Goal: Information Seeking & Learning: Learn about a topic

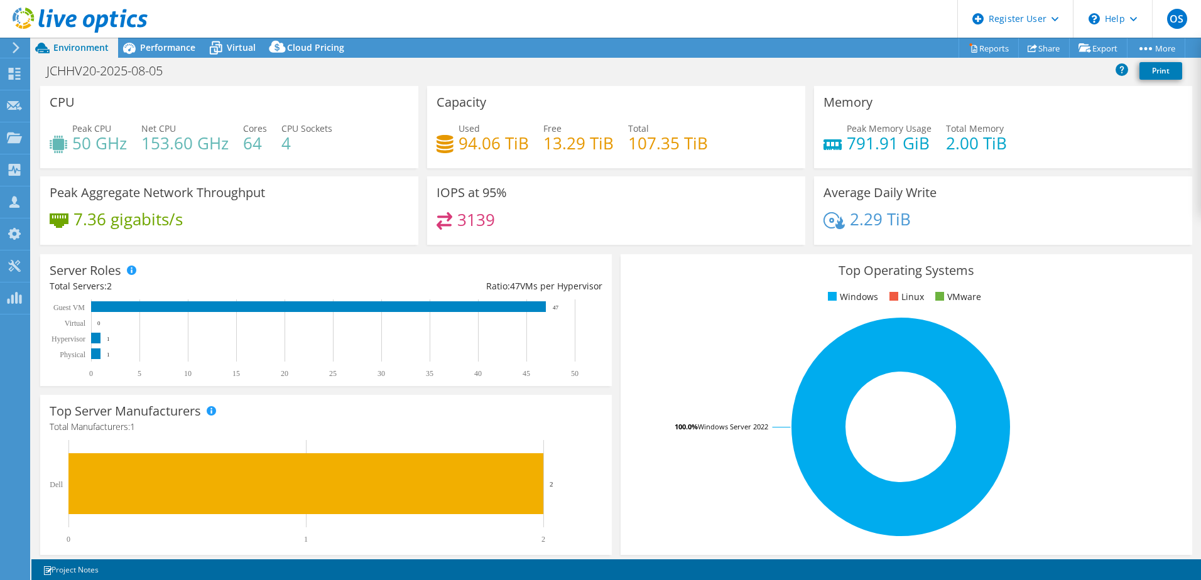
select select "EULondon"
select select "GBP"
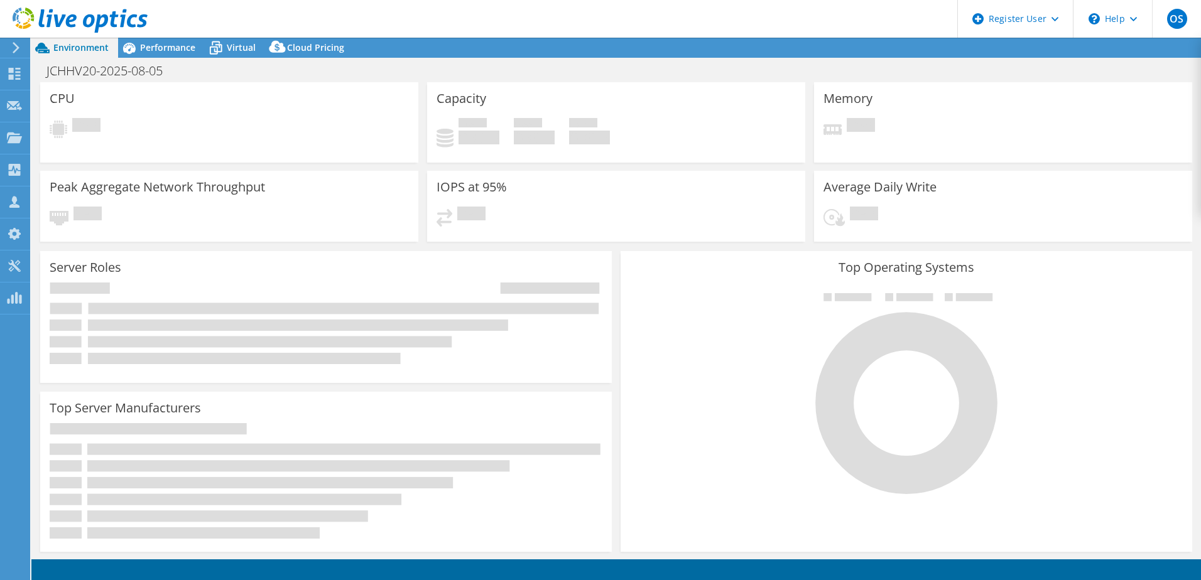
select select "USD"
select select "EULondon"
select select "GBP"
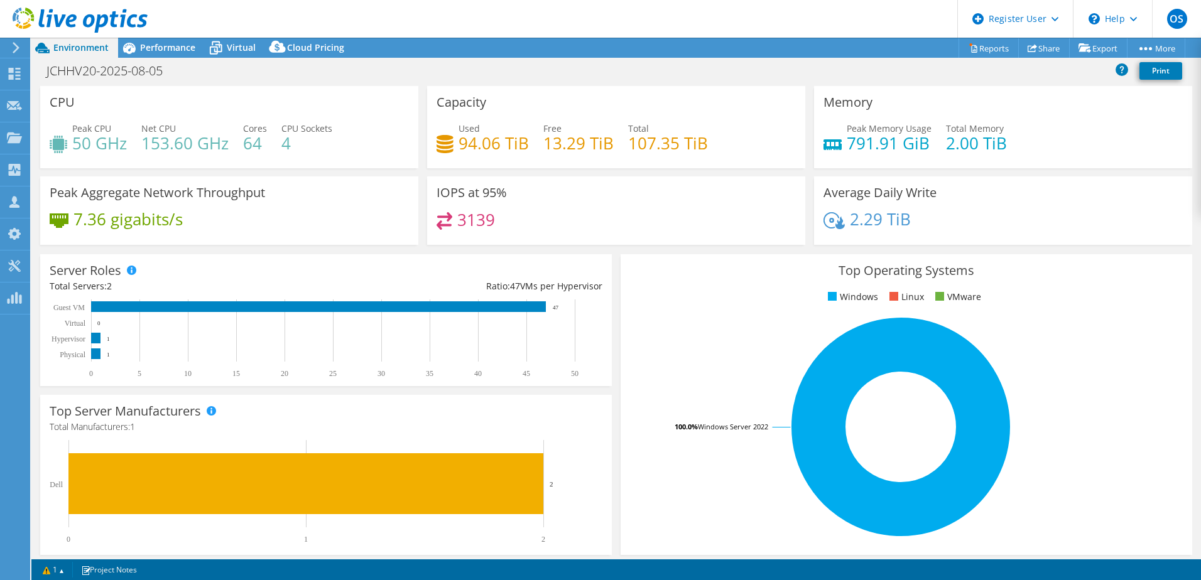
click at [217, 43] on icon at bounding box center [216, 48] width 22 height 22
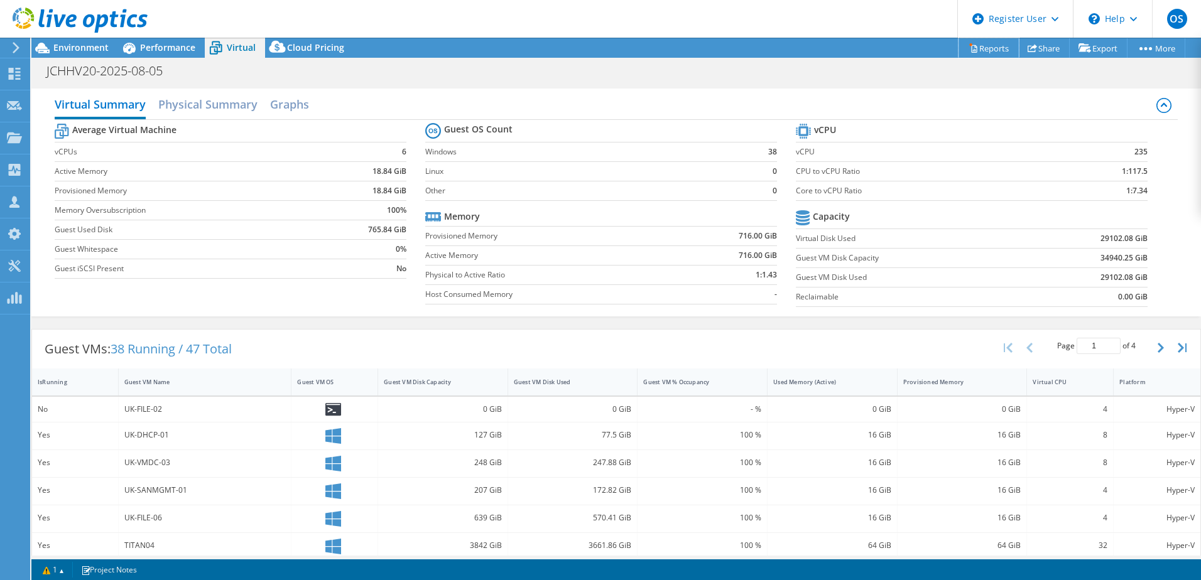
click at [974, 44] on link "Reports" at bounding box center [989, 47] width 60 height 19
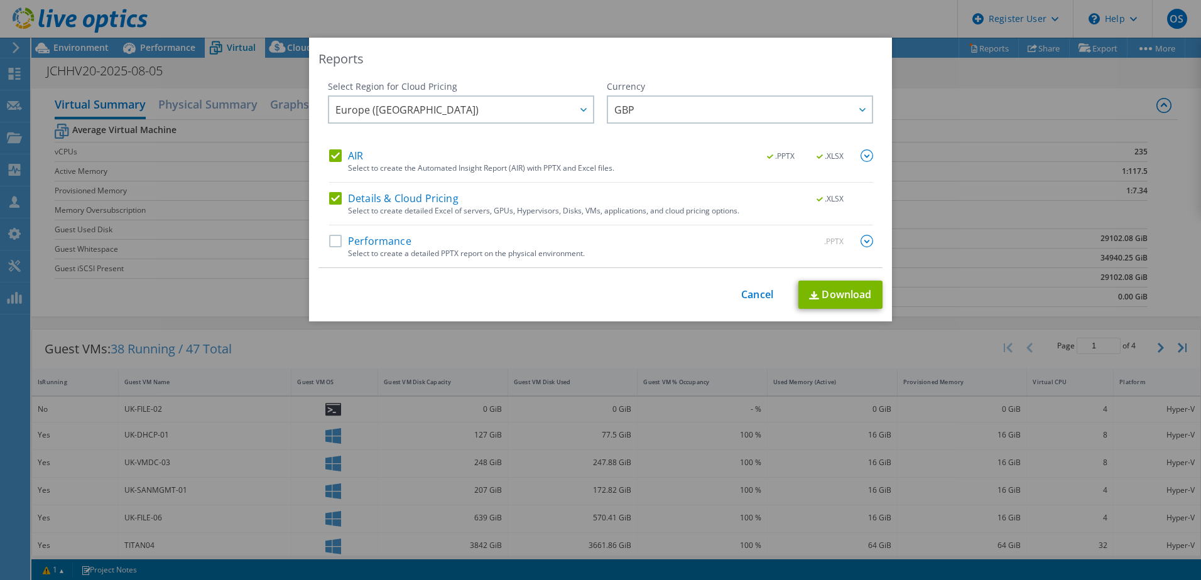
click at [337, 154] on label "AIR" at bounding box center [346, 156] width 34 height 13
click at [0, 0] on input "AIR" at bounding box center [0, 0] width 0 height 0
click at [758, 295] on link "Cancel" at bounding box center [757, 295] width 32 height 12
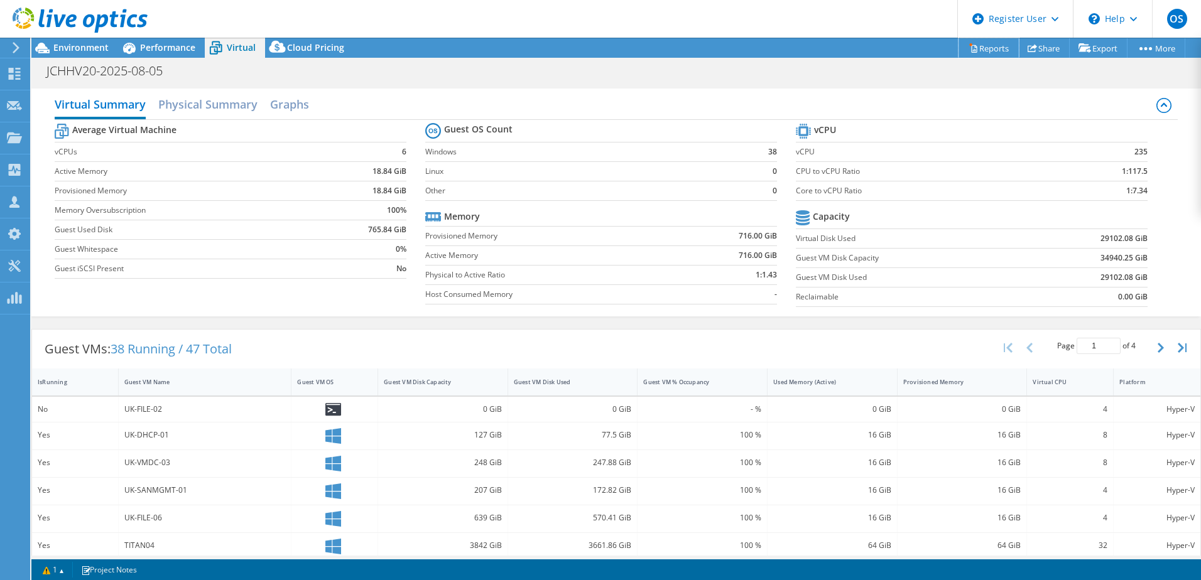
click at [980, 46] on link "Reports" at bounding box center [989, 47] width 60 height 19
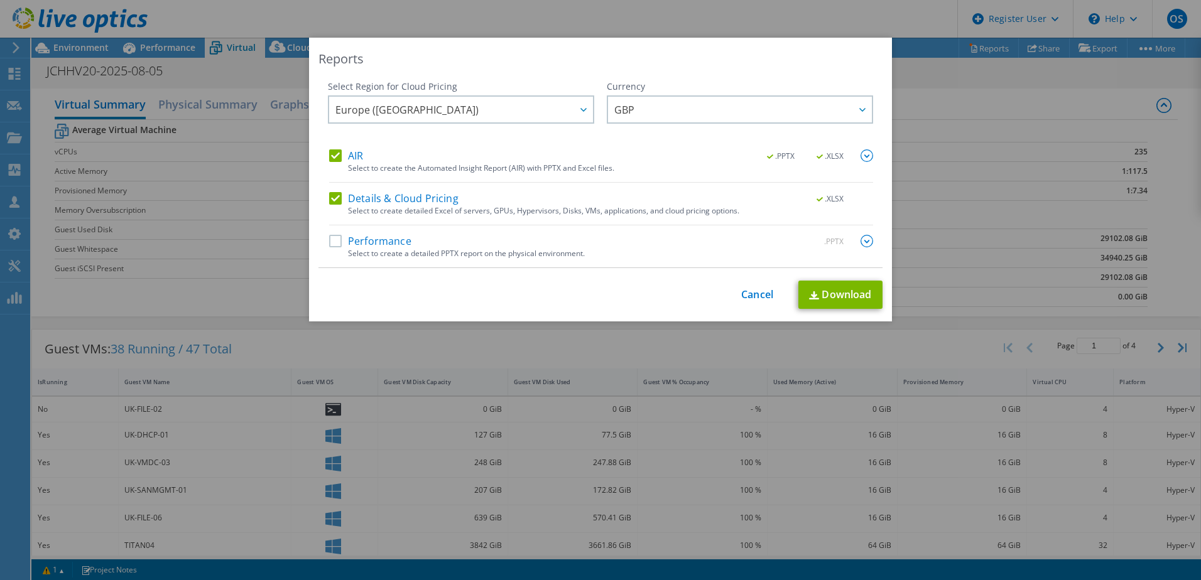
click at [945, 115] on div "Reports Select Region for Cloud Pricing Asia Pacific (Hong Kong) Asia Pacific (…" at bounding box center [600, 290] width 1201 height 505
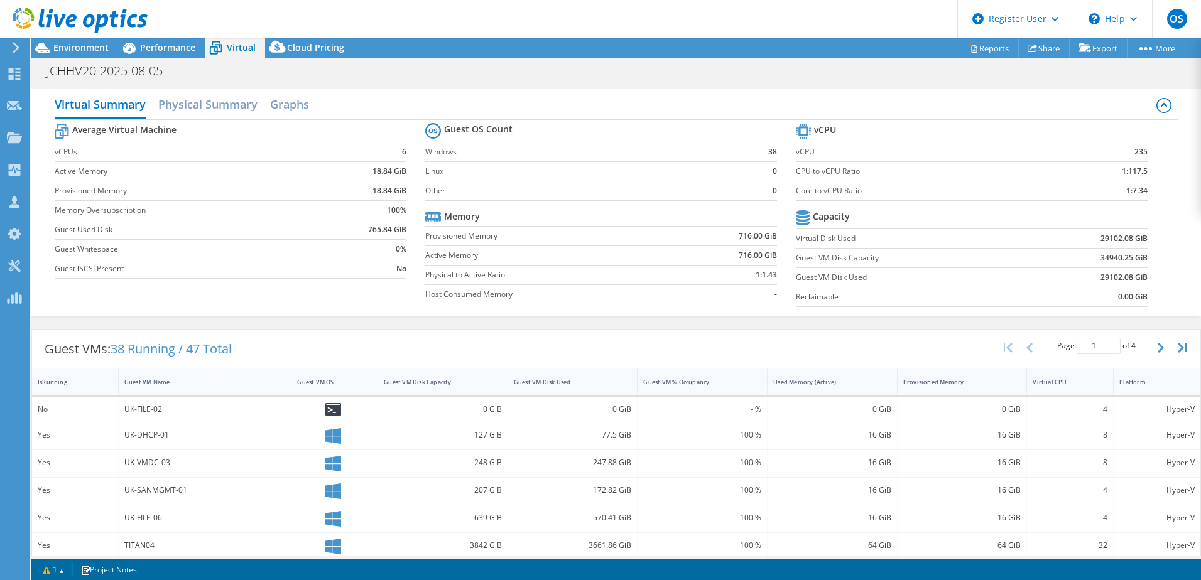
click at [161, 48] on span "Performance" at bounding box center [167, 47] width 55 height 12
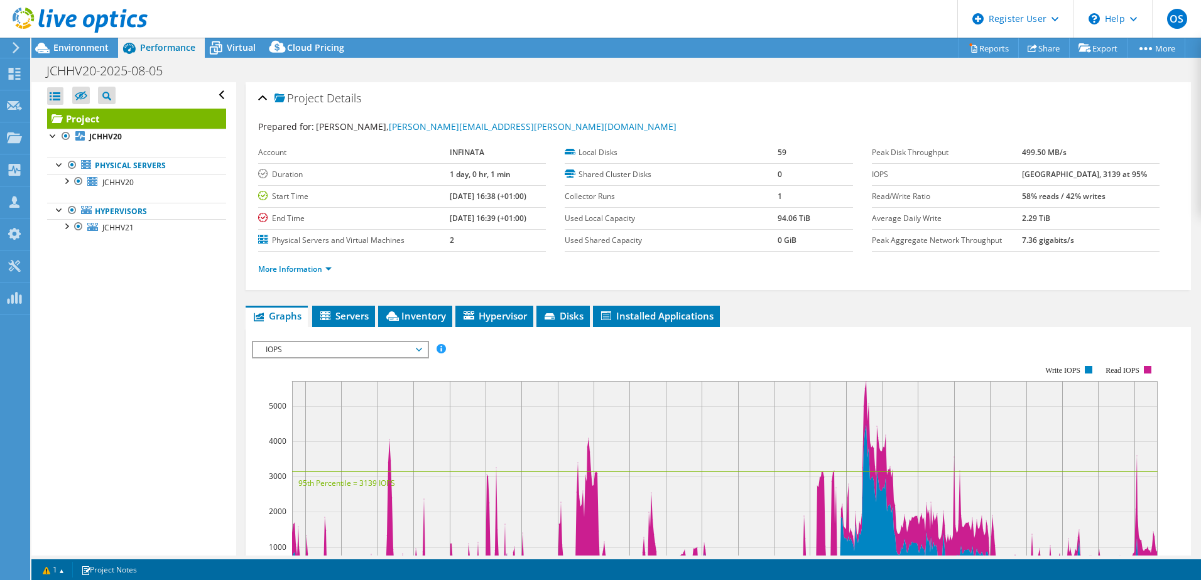
click at [64, 183] on div at bounding box center [66, 180] width 13 height 13
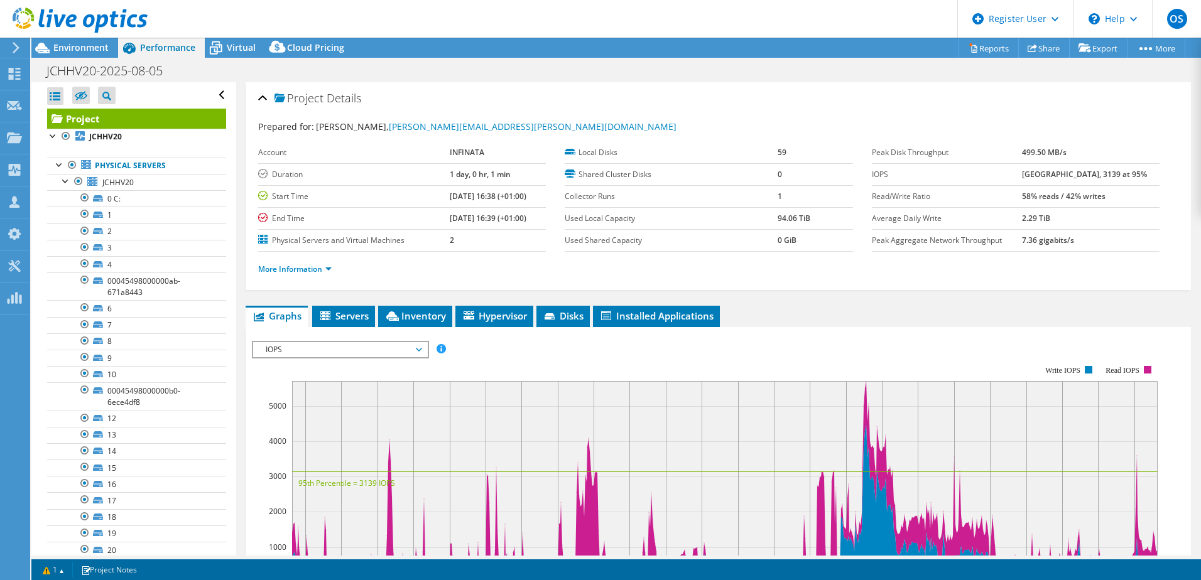
click at [78, 48] on span "Environment" at bounding box center [80, 47] width 55 height 12
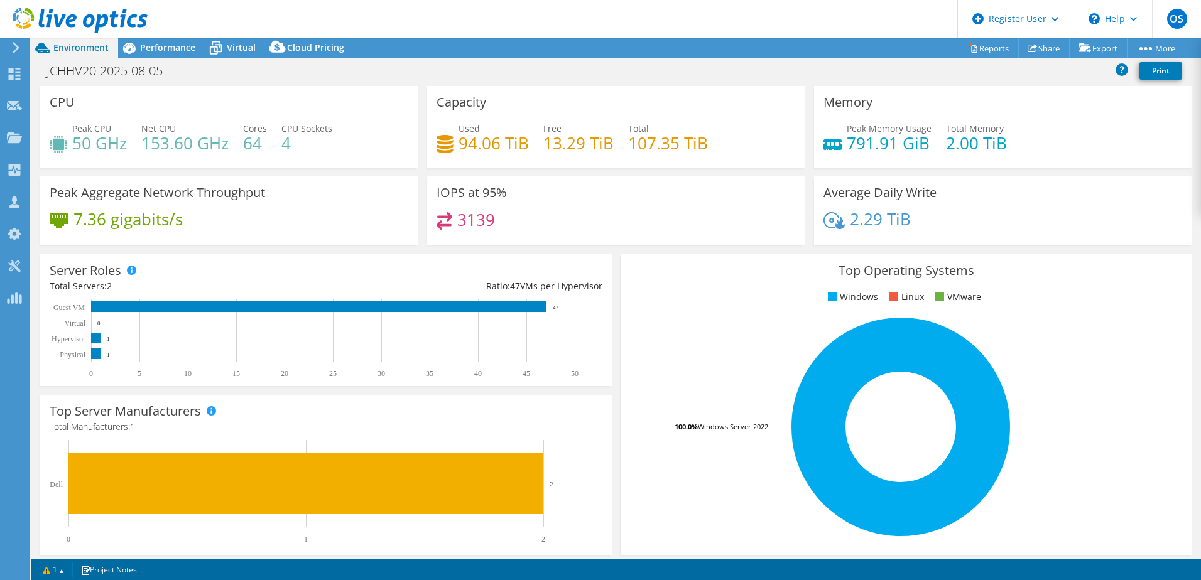
click at [164, 48] on span "Performance" at bounding box center [167, 47] width 55 height 12
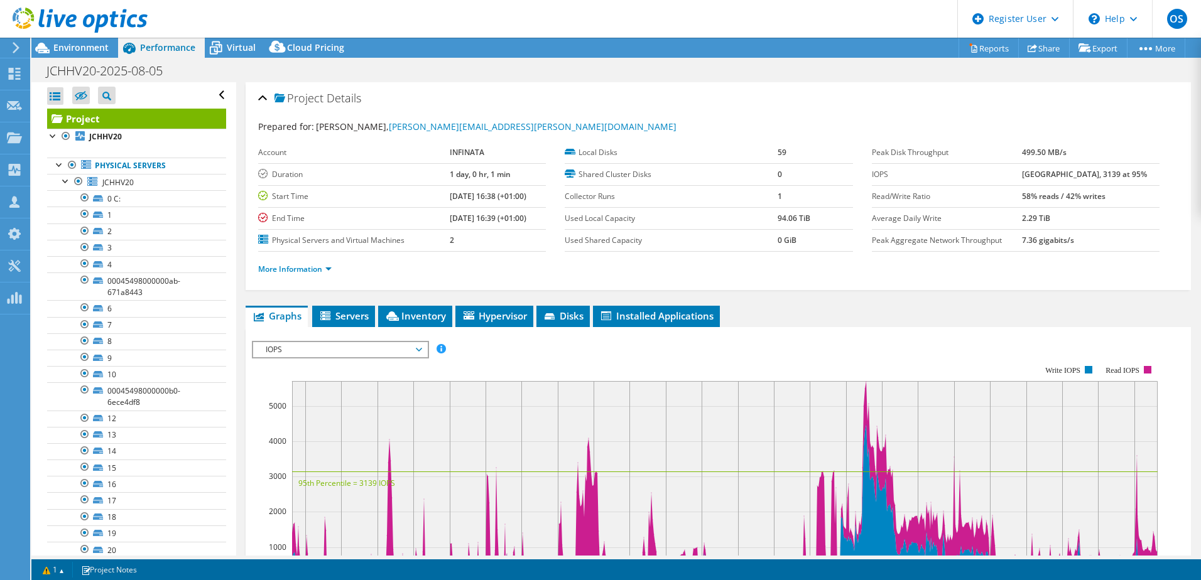
click at [357, 316] on span "Servers" at bounding box center [344, 316] width 50 height 13
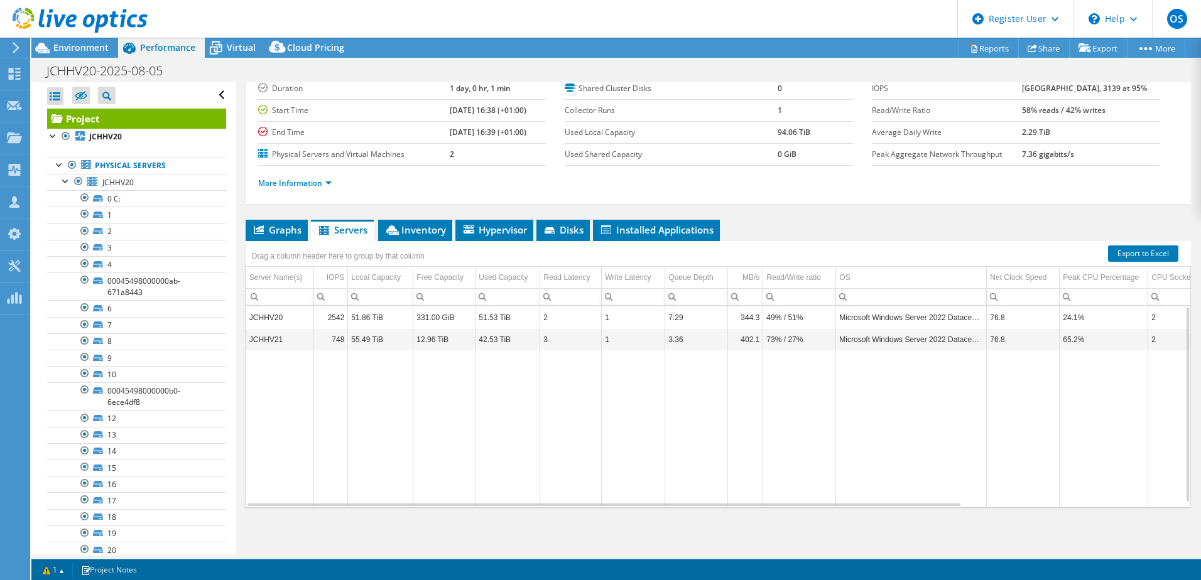
scroll to position [23, 0]
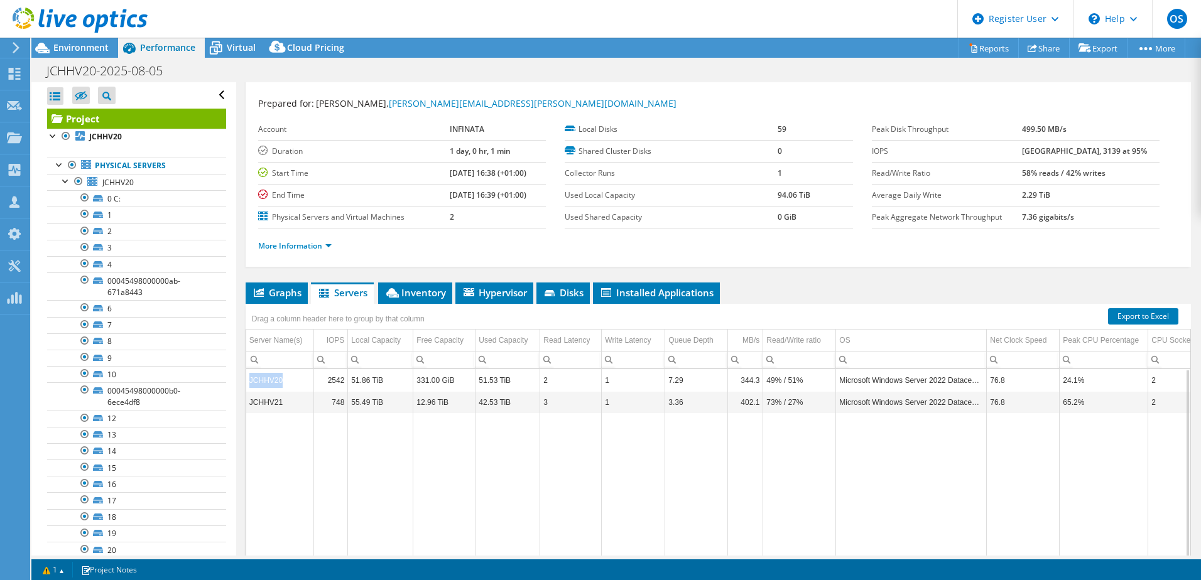
drag, startPoint x: 279, startPoint y: 382, endPoint x: 251, endPoint y: 381, distance: 28.3
click at [251, 381] on td "JCHHV20" at bounding box center [280, 380] width 68 height 22
copy td "JCHHV20"
click at [332, 247] on link "More Information" at bounding box center [295, 246] width 74 height 11
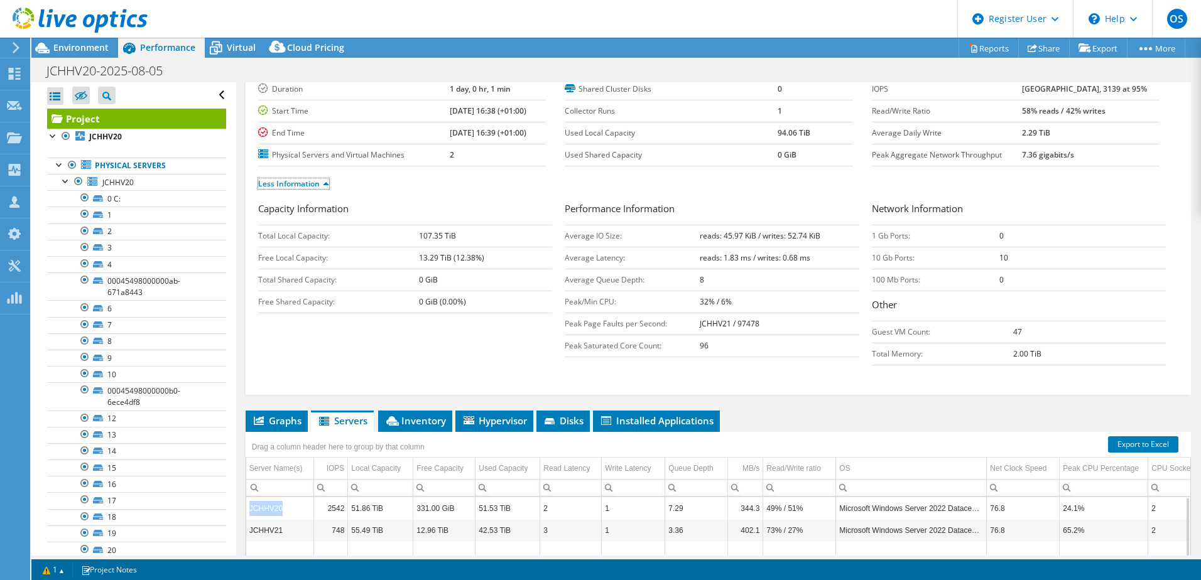
scroll to position [86, 0]
click at [704, 325] on b "JCHHV21 / 97478" at bounding box center [730, 323] width 60 height 11
copy b "JCHHV21"
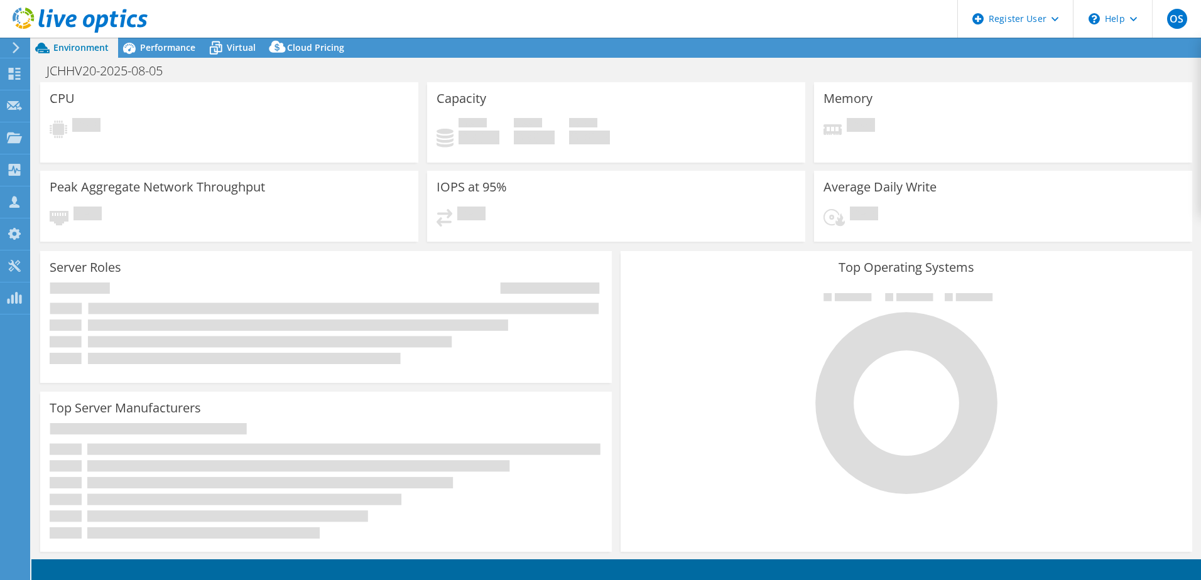
select select "EULondon"
select select "GBP"
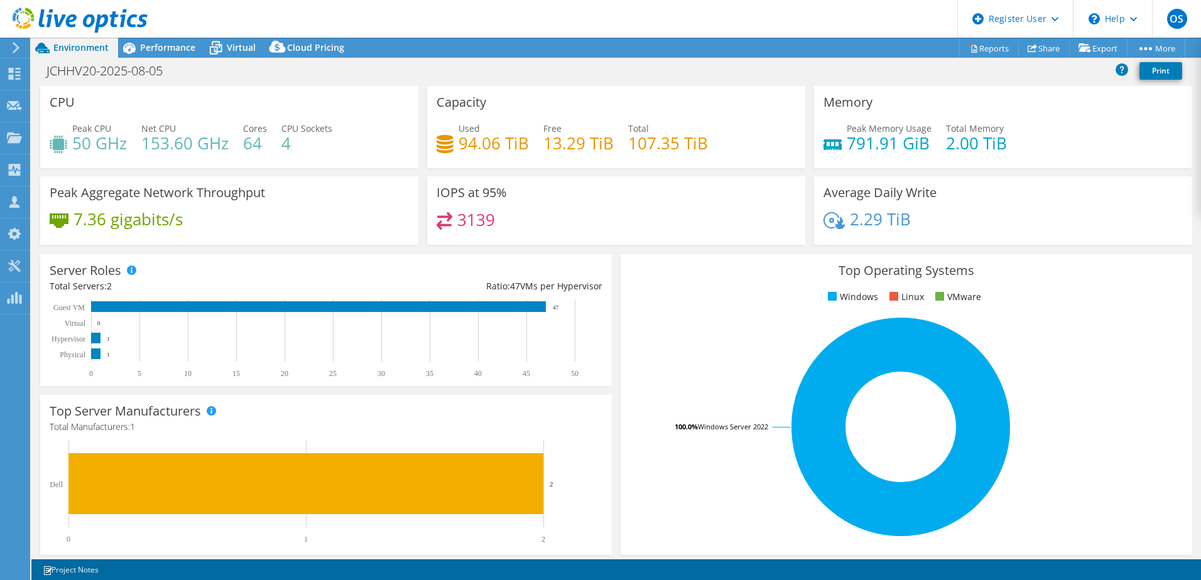
click at [146, 43] on span "Performance" at bounding box center [167, 47] width 55 height 12
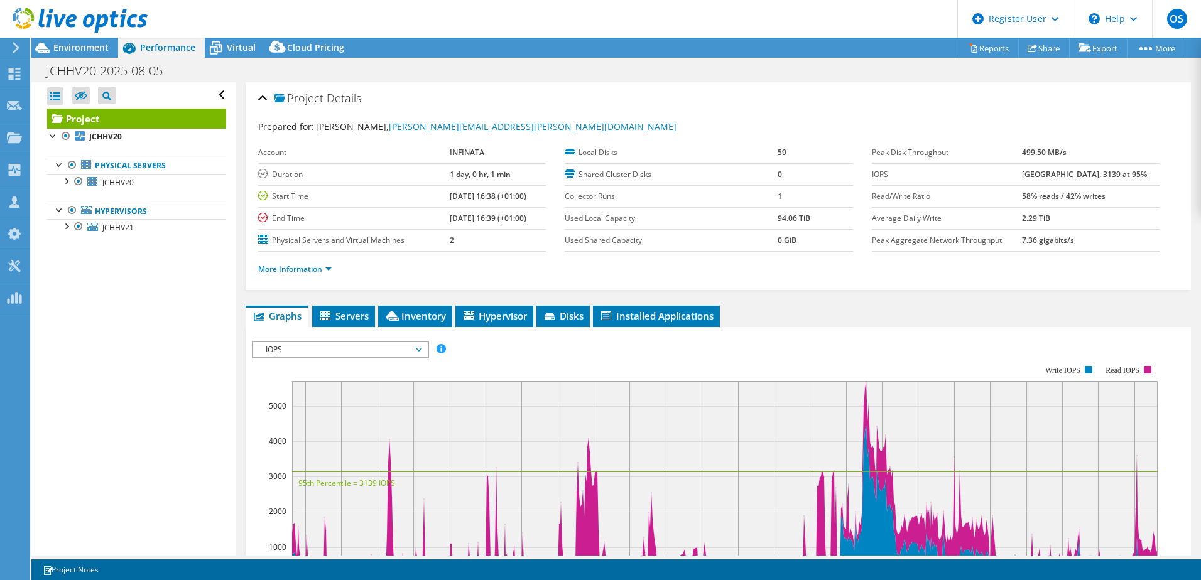
click at [327, 308] on li "Servers" at bounding box center [343, 316] width 63 height 21
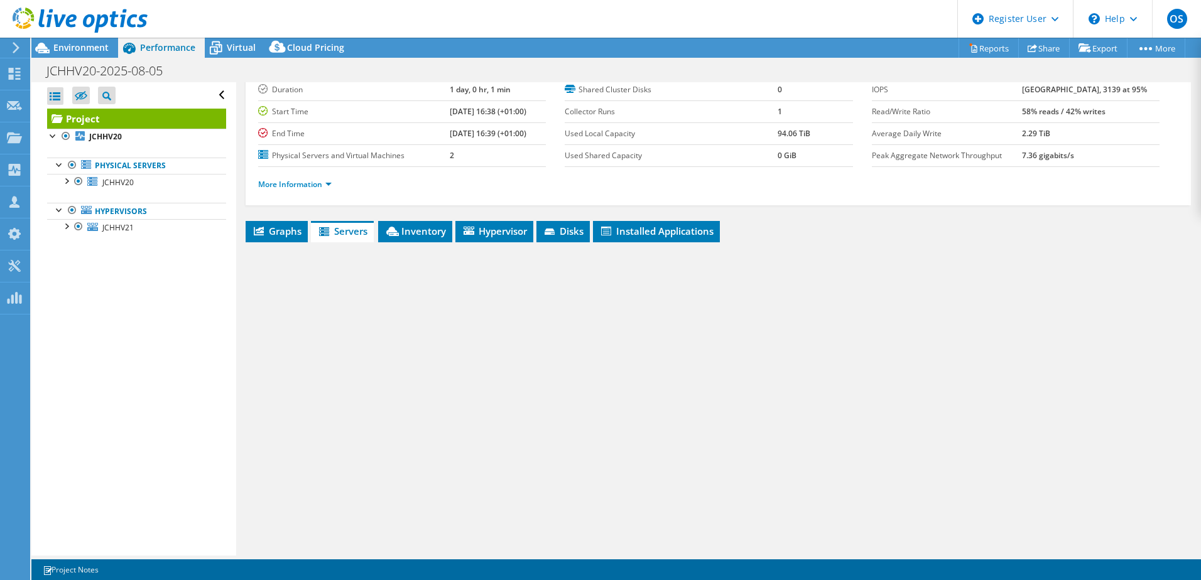
scroll to position [86, 0]
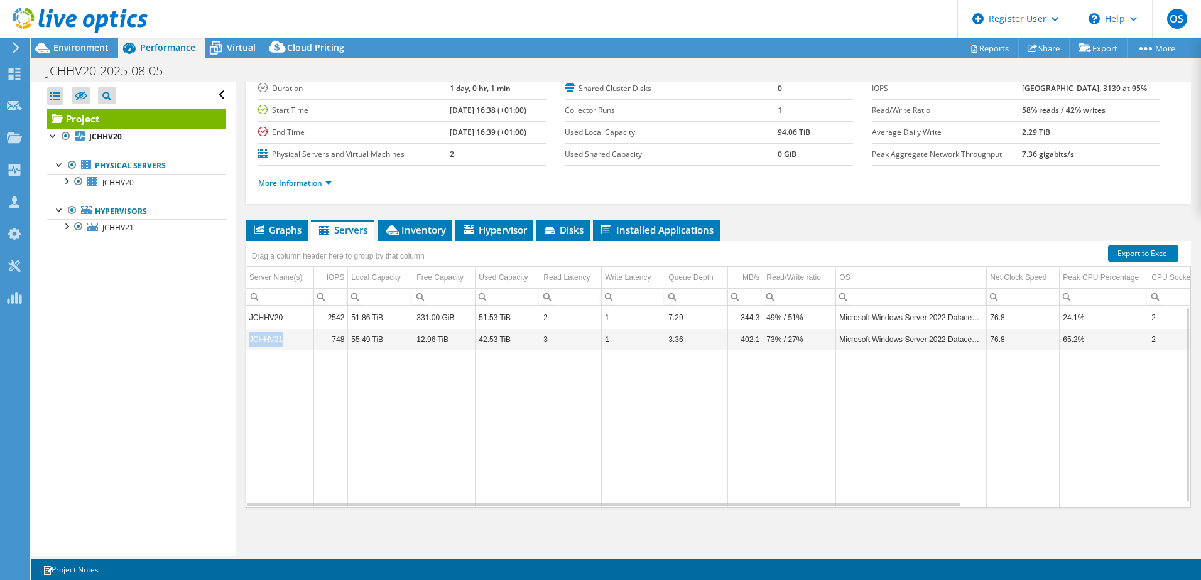
drag, startPoint x: 280, startPoint y: 340, endPoint x: 249, endPoint y: 343, distance: 30.3
click at [249, 343] on td "JCHHV21" at bounding box center [280, 340] width 68 height 22
copy td "JCHHV21"
click at [408, 229] on span "Inventory" at bounding box center [415, 230] width 62 height 13
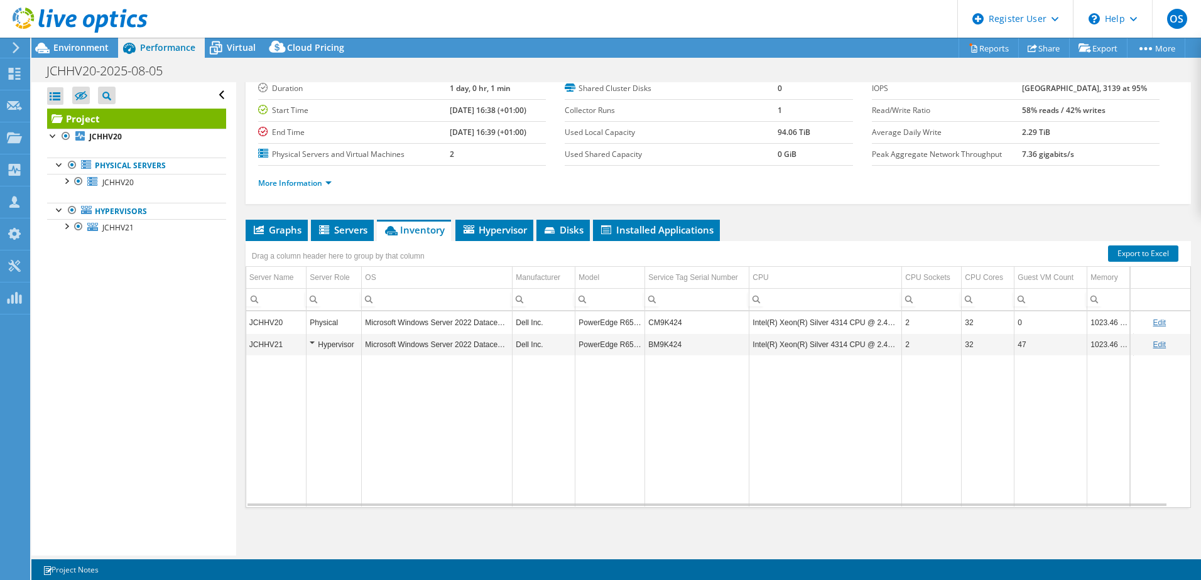
click at [666, 322] on td "CM9K424" at bounding box center [697, 323] width 104 height 22
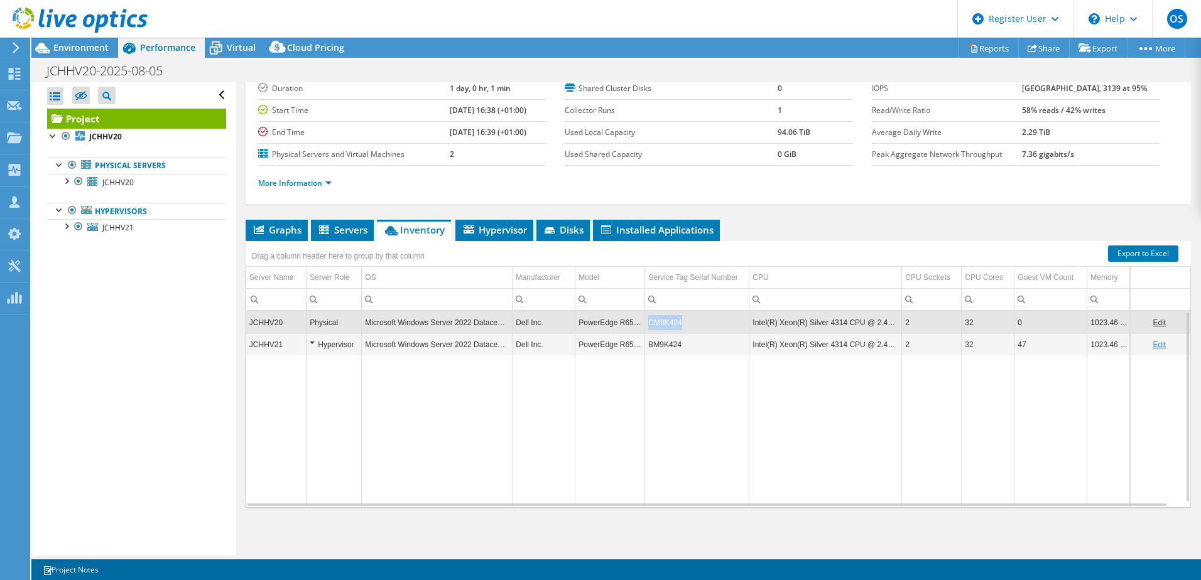
click at [666, 322] on td "CM9K424" at bounding box center [697, 323] width 104 height 22
copy td "CM9K424"
click at [662, 346] on td "BM9K424" at bounding box center [697, 345] width 104 height 22
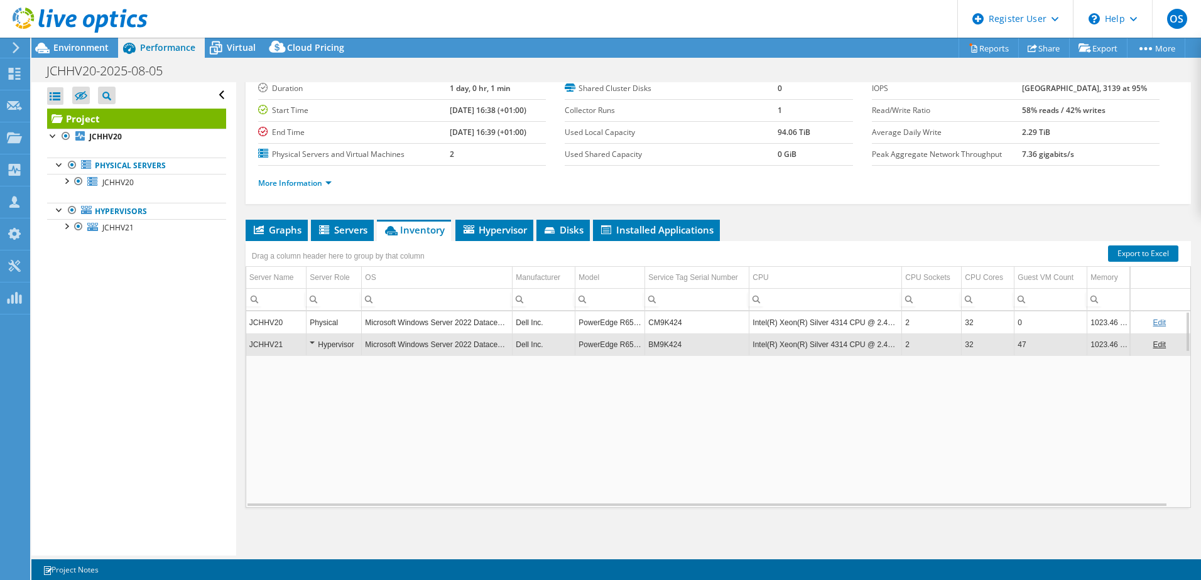
click at [662, 346] on td "BM9K424" at bounding box center [697, 345] width 104 height 22
click at [84, 50] on span "Environment" at bounding box center [80, 47] width 55 height 12
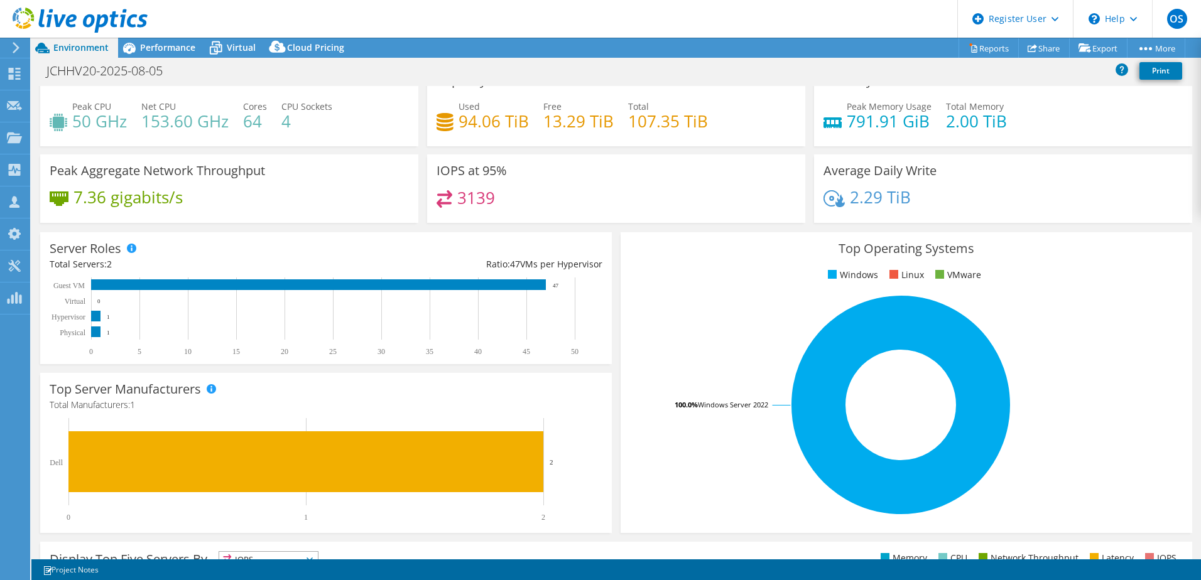
scroll to position [0, 0]
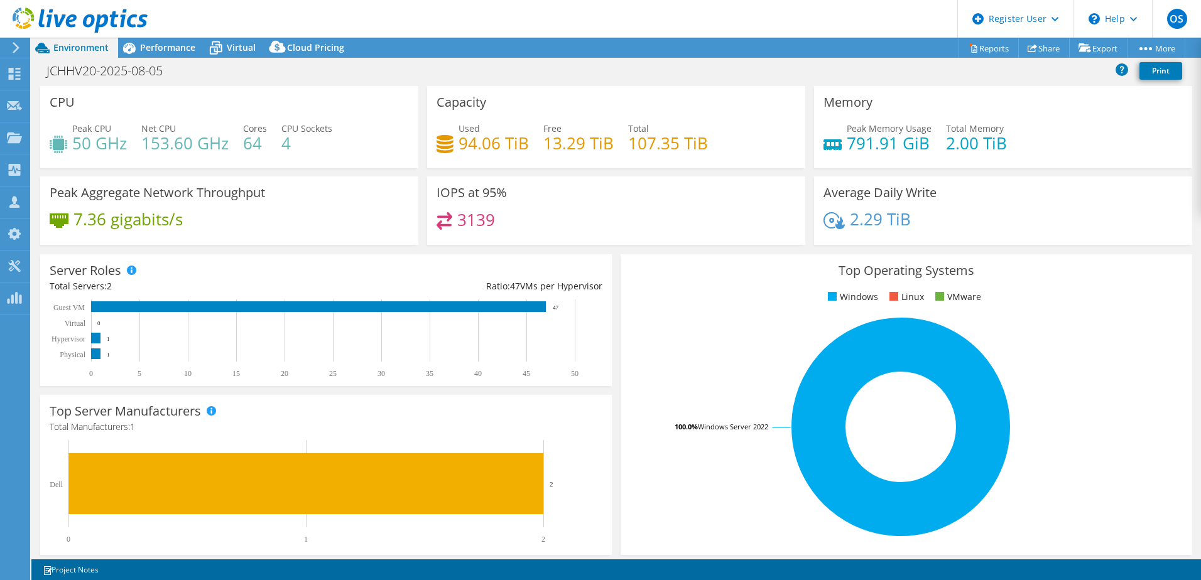
click at [163, 45] on span "Performance" at bounding box center [167, 47] width 55 height 12
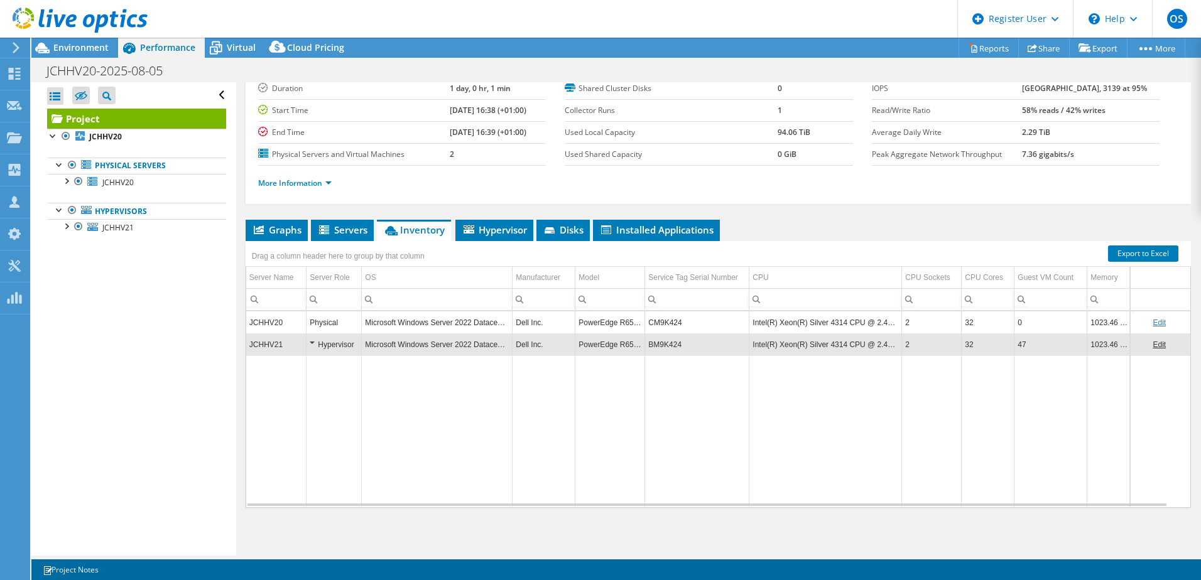
drag, startPoint x: 75, startPoint y: 44, endPoint x: 87, endPoint y: 46, distance: 12.7
click at [75, 44] on span "Environment" at bounding box center [80, 47] width 55 height 12
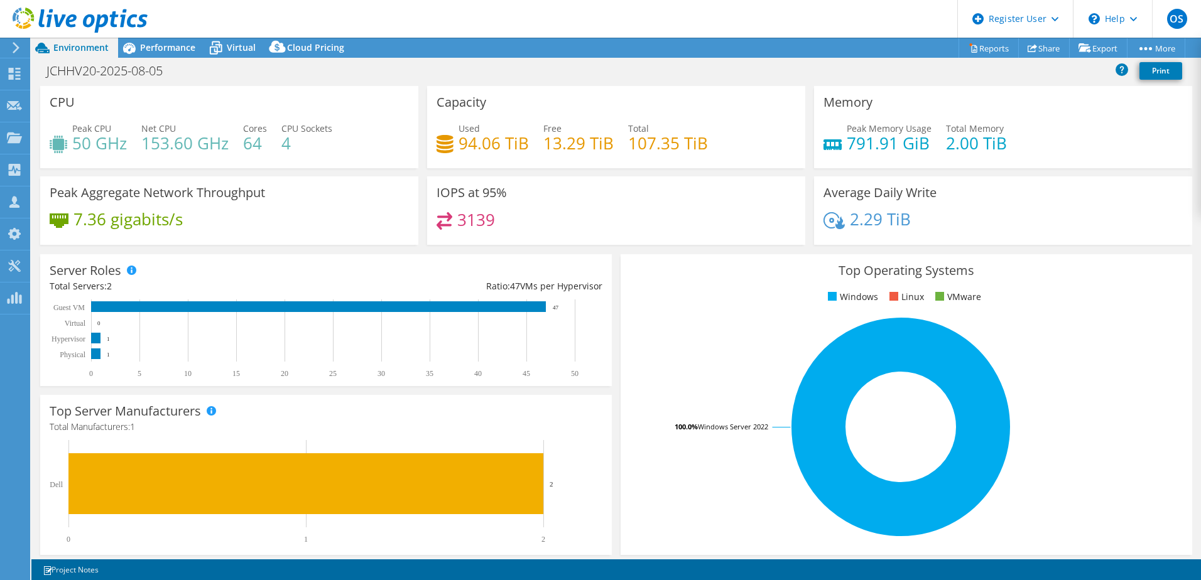
click at [179, 43] on span "Performance" at bounding box center [167, 47] width 55 height 12
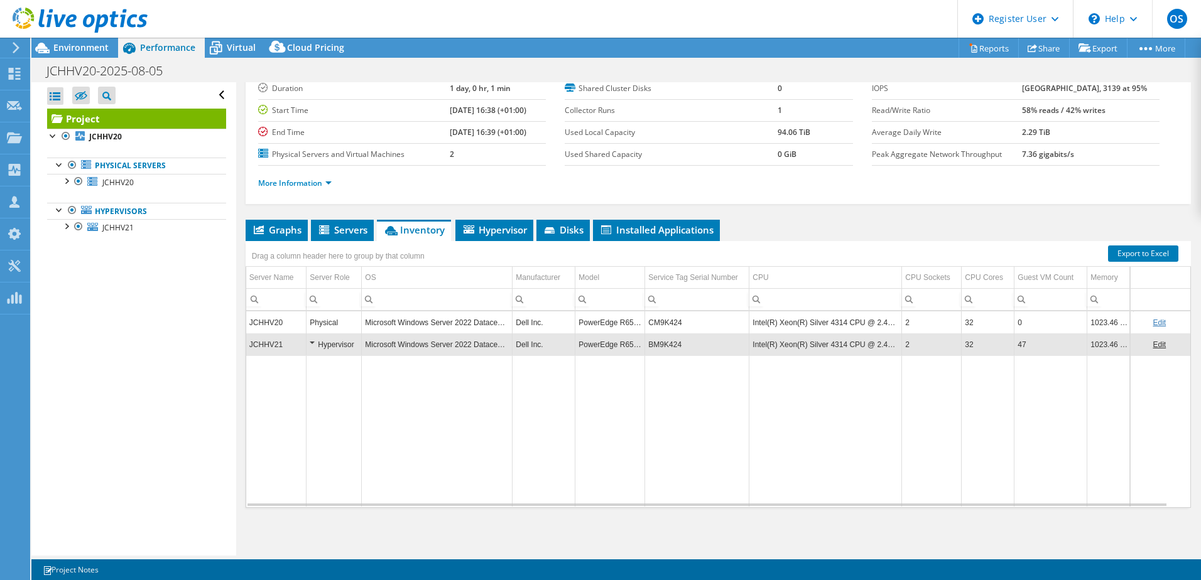
click at [514, 227] on span "Hypervisor" at bounding box center [494, 230] width 65 height 13
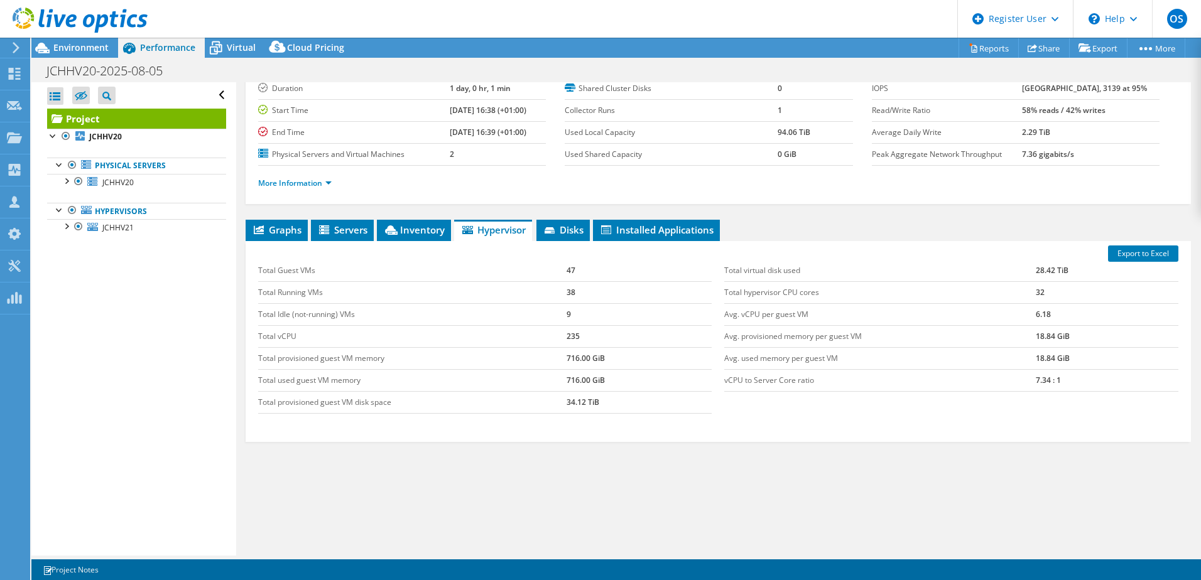
click at [281, 225] on span "Graphs" at bounding box center [277, 230] width 50 height 13
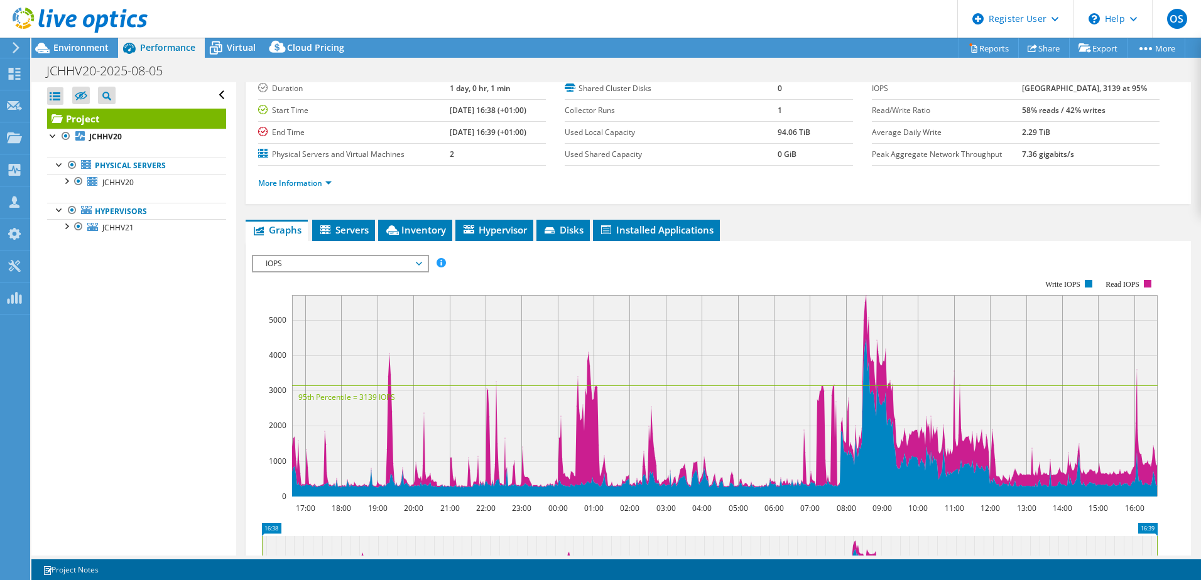
click at [59, 164] on div at bounding box center [59, 164] width 13 height 13
click at [58, 163] on div at bounding box center [59, 164] width 13 height 13
click at [66, 178] on div at bounding box center [66, 180] width 13 height 13
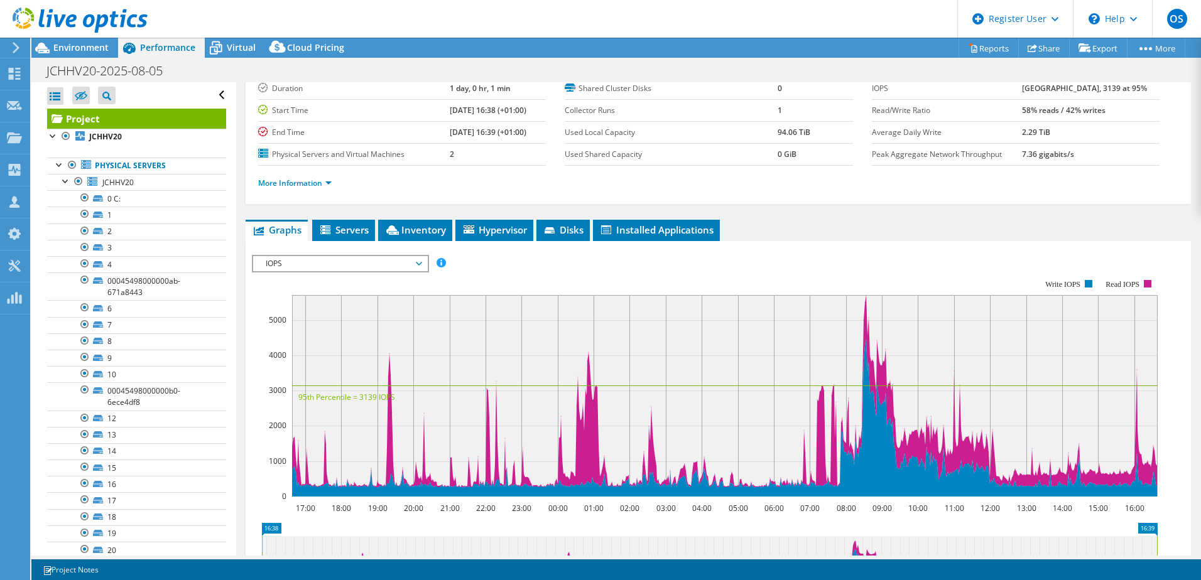
click at [65, 180] on div at bounding box center [66, 180] width 13 height 13
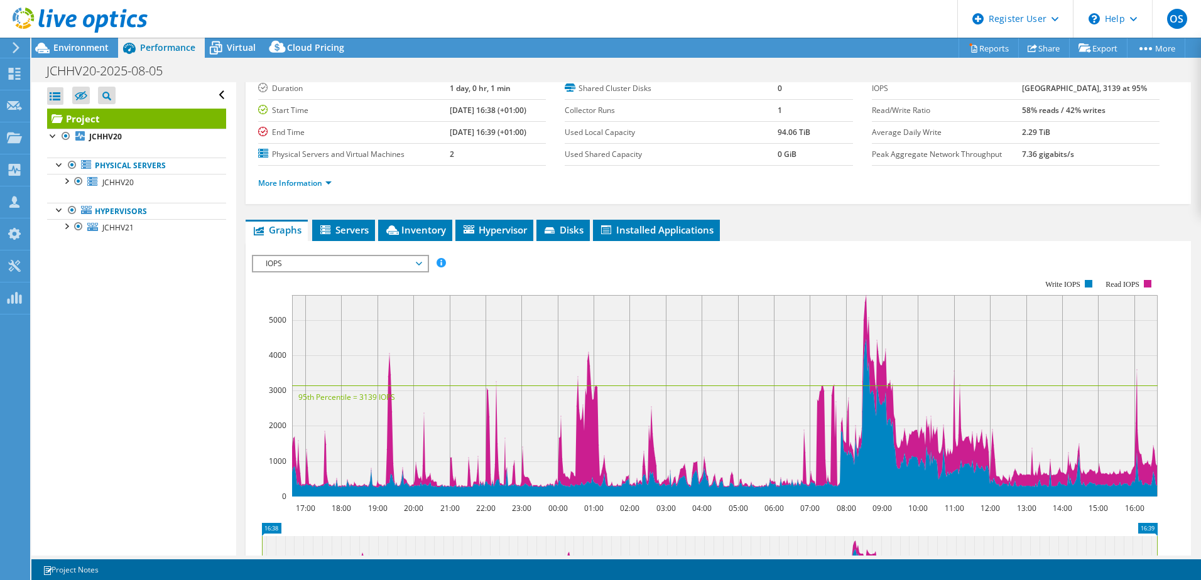
click at [68, 225] on div at bounding box center [66, 225] width 13 height 13
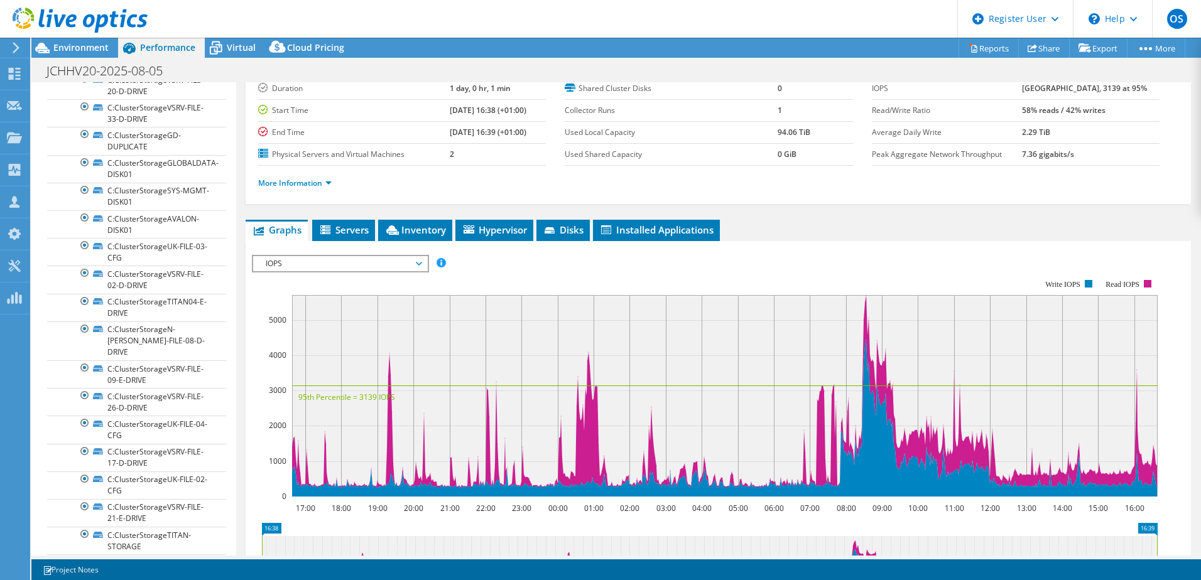
scroll to position [523, 0]
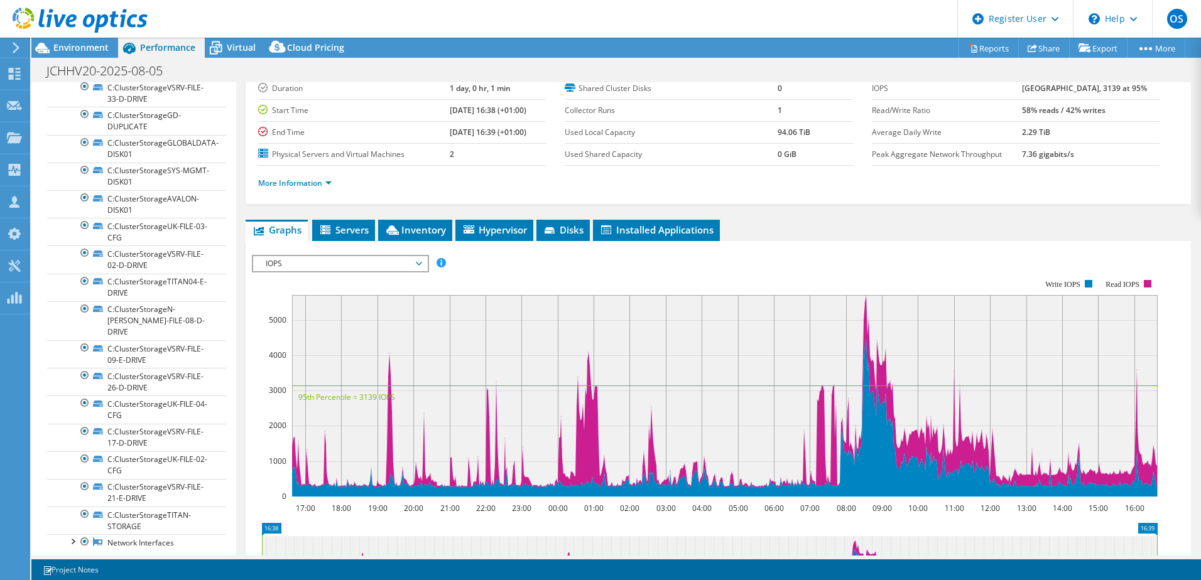
click at [229, 46] on span "Virtual" at bounding box center [241, 47] width 29 height 12
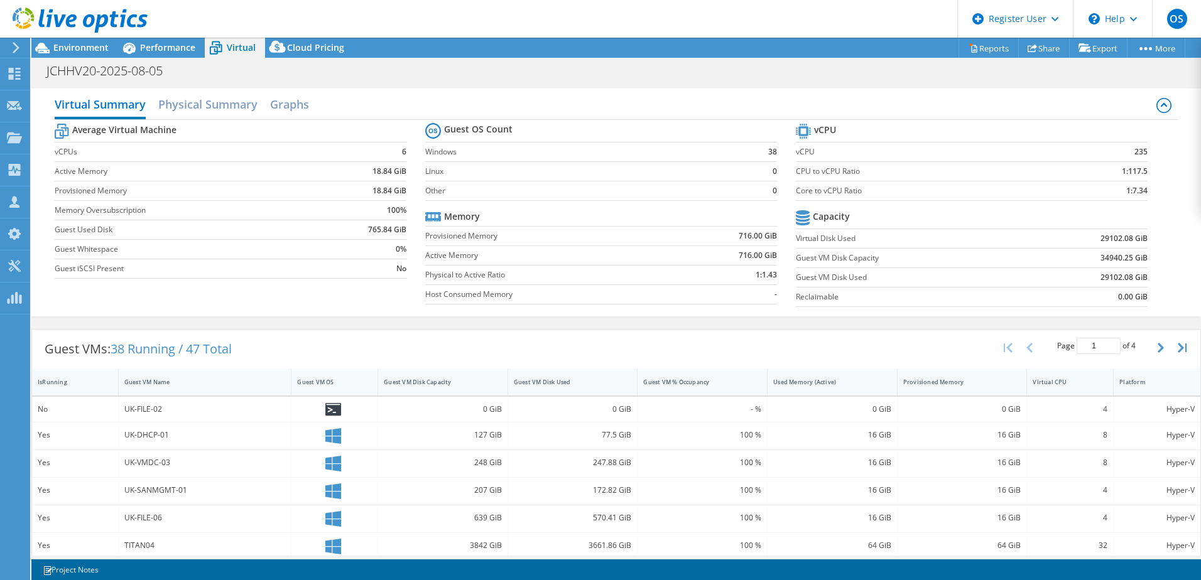
click at [189, 384] on div "Guest VM Name" at bounding box center [197, 382] width 146 height 8
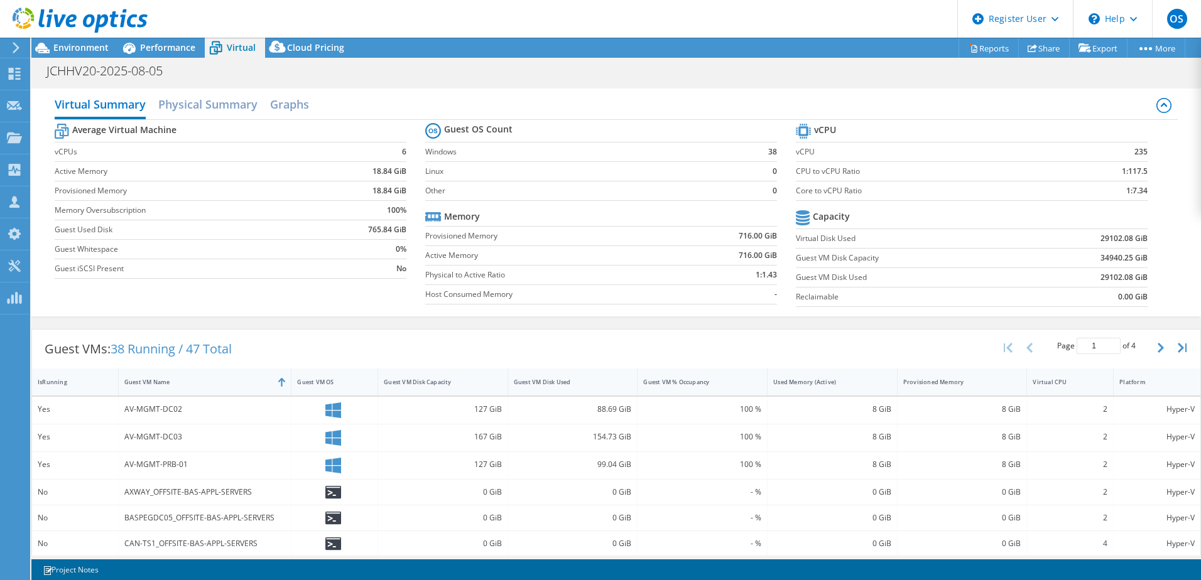
click at [203, 389] on div "Guest VM Name" at bounding box center [198, 382] width 158 height 19
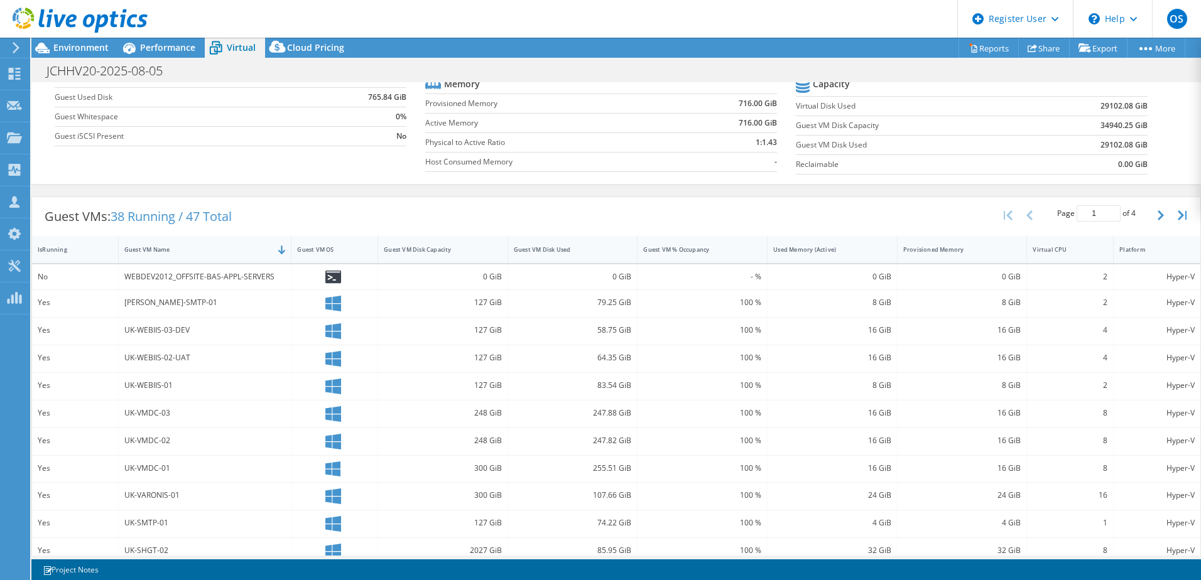
scroll to position [259, 0]
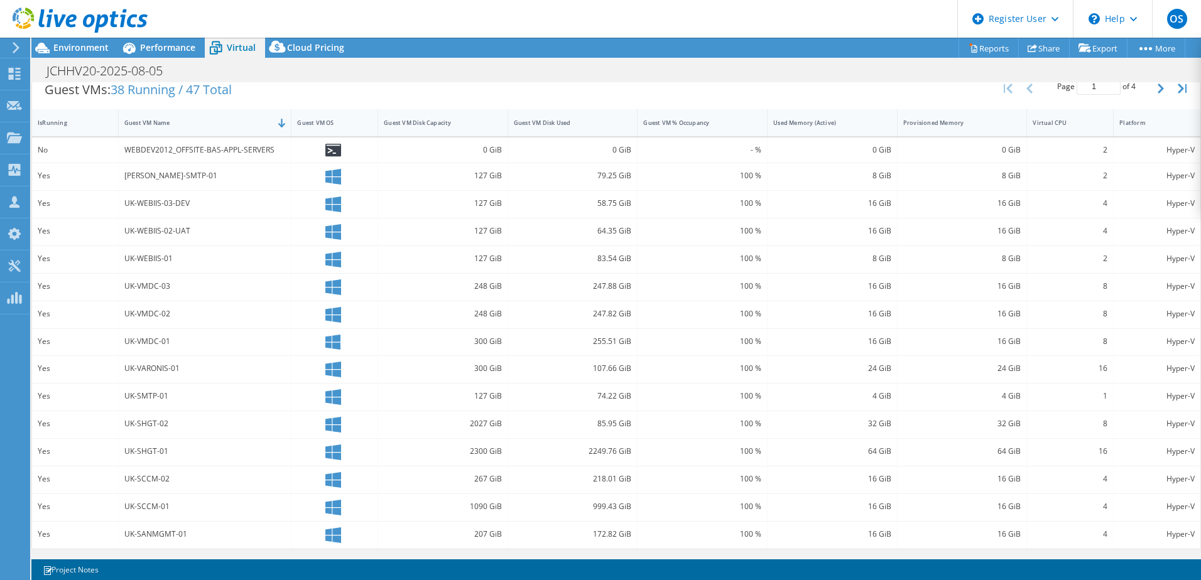
click at [585, 125] on div "Guest VM Disk Used" at bounding box center [565, 123] width 103 height 8
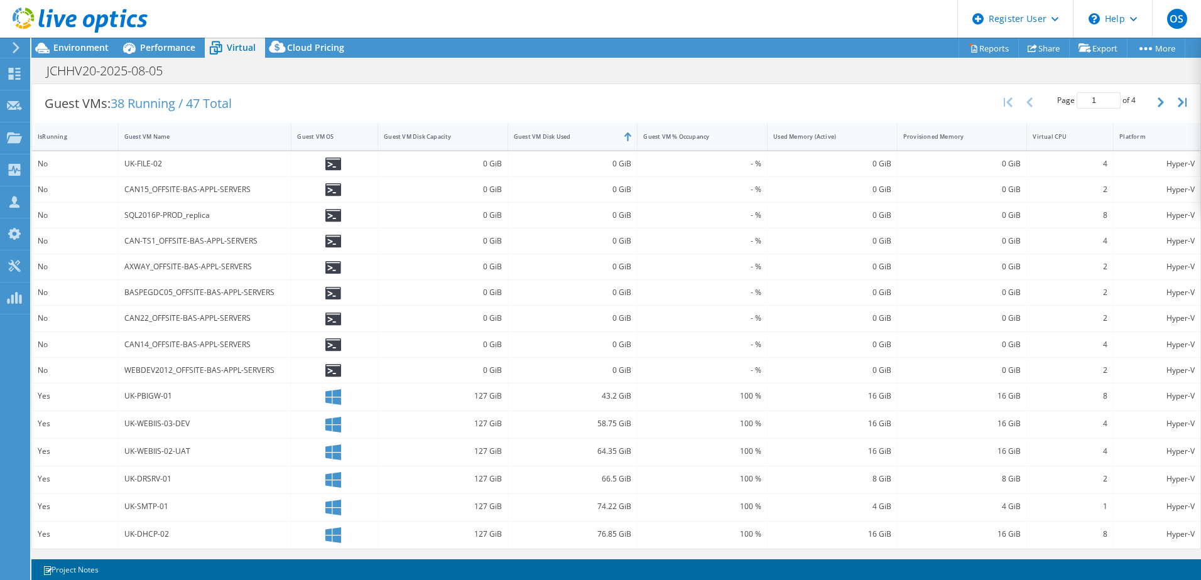
click at [585, 125] on div "Guest VM Disk Used" at bounding box center [573, 136] width 130 height 27
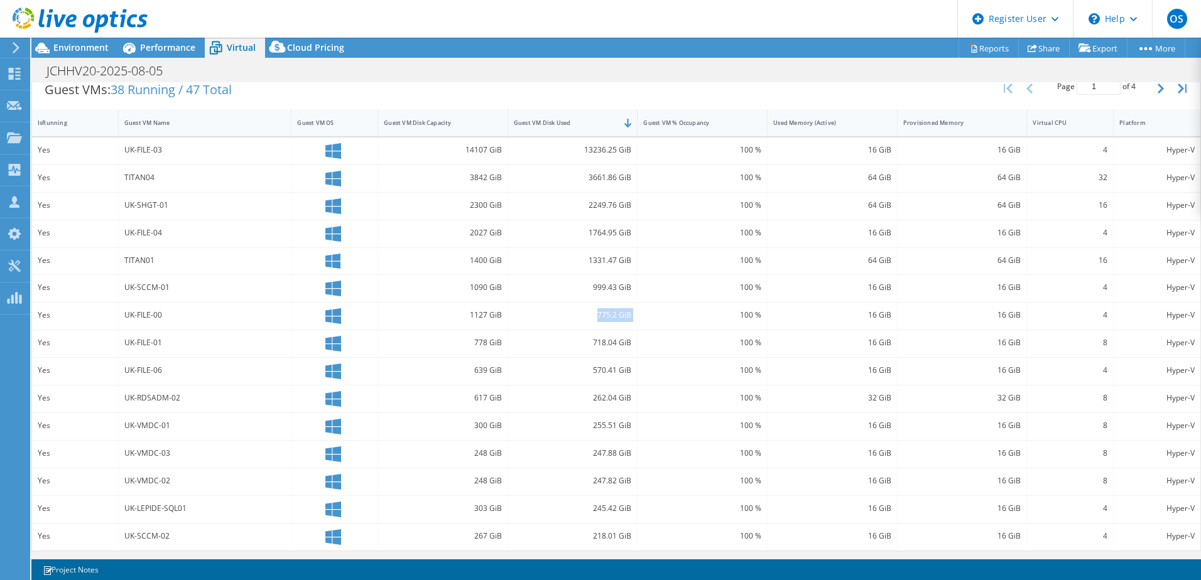
drag, startPoint x: 634, startPoint y: 318, endPoint x: 577, endPoint y: 317, distance: 56.5
click at [577, 317] on div "Yes UK-FILE-00 1127 GiB 775.2 GiB 100 % 16 GiB 16 GiB 4 Hyper-V" at bounding box center [616, 316] width 1168 height 27
drag, startPoint x: 577, startPoint y: 317, endPoint x: 675, endPoint y: 326, distance: 97.8
click at [675, 326] on div "100 %" at bounding box center [703, 316] width 130 height 27
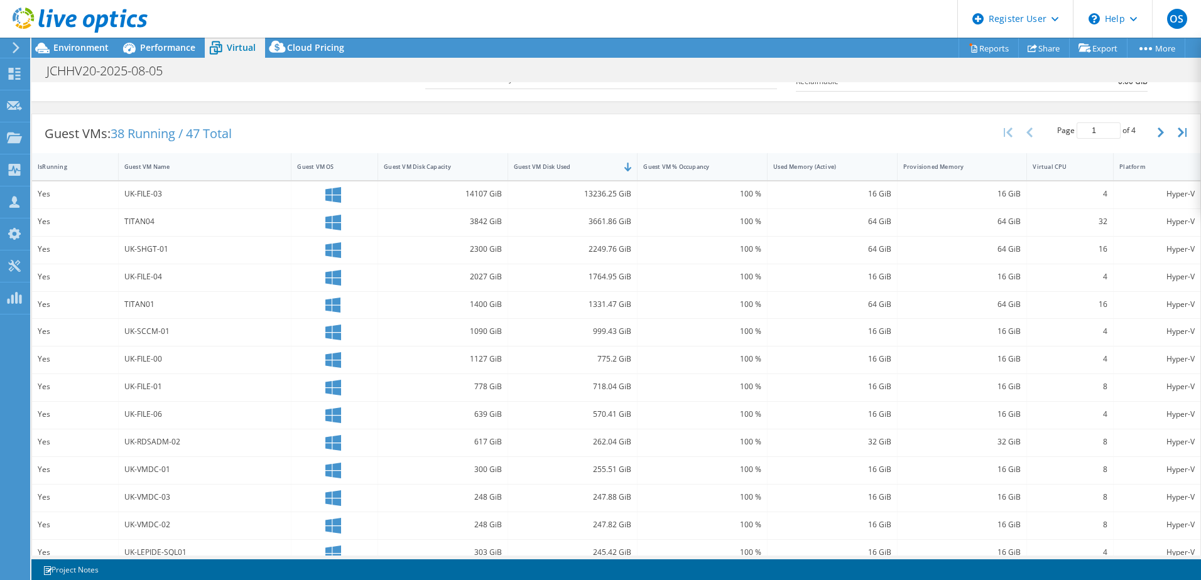
scroll to position [251, 0]
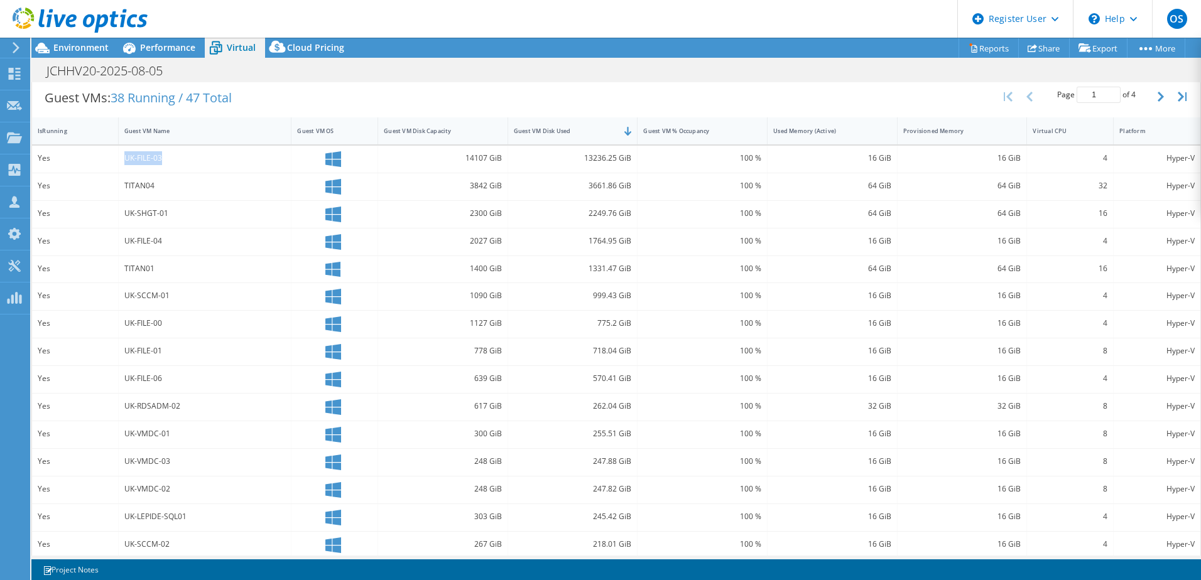
drag, startPoint x: 170, startPoint y: 163, endPoint x: 122, endPoint y: 162, distance: 48.4
click at [122, 162] on div "UK-FILE-03" at bounding box center [205, 159] width 173 height 27
drag, startPoint x: 580, startPoint y: 157, endPoint x: 626, endPoint y: 158, distance: 45.9
click at [626, 158] on div "13236.25 GiB" at bounding box center [573, 158] width 118 height 14
drag, startPoint x: 180, startPoint y: 242, endPoint x: 118, endPoint y: 248, distance: 62.4
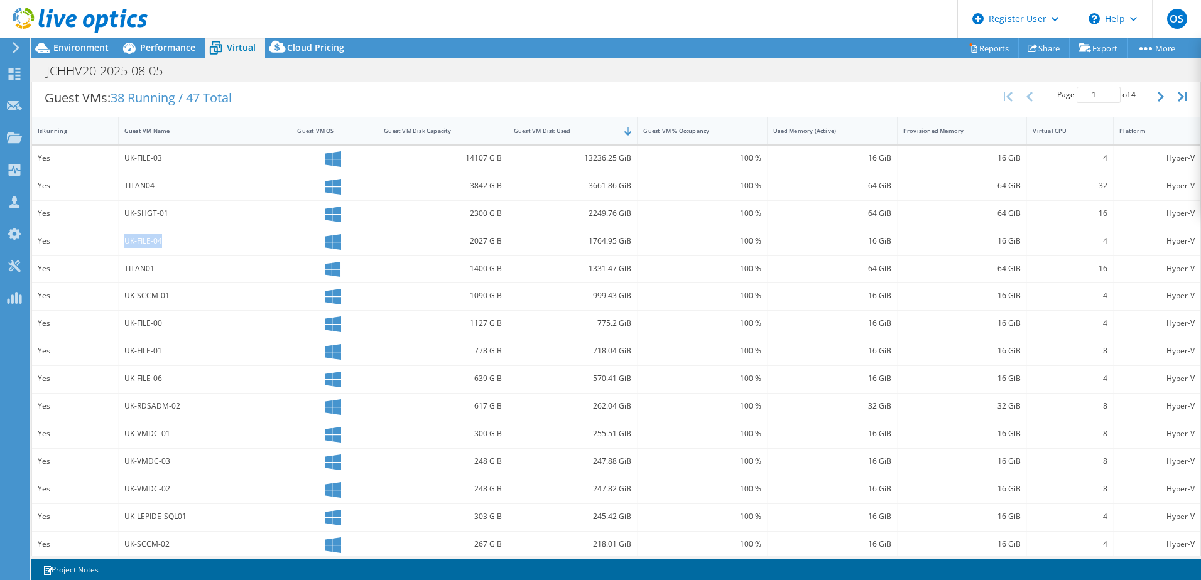
click at [119, 248] on div "UK-FILE-04" at bounding box center [205, 242] width 173 height 27
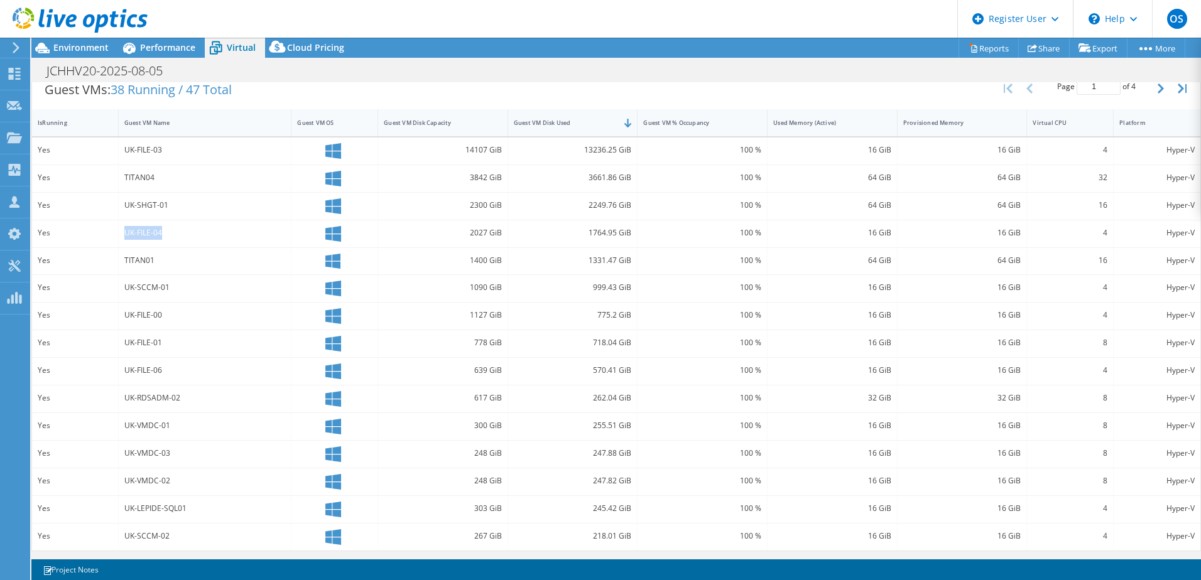
scroll to position [261, 0]
click at [1158, 90] on icon "button" at bounding box center [1161, 87] width 6 height 10
click at [1152, 86] on button "button" at bounding box center [1162, 87] width 21 height 24
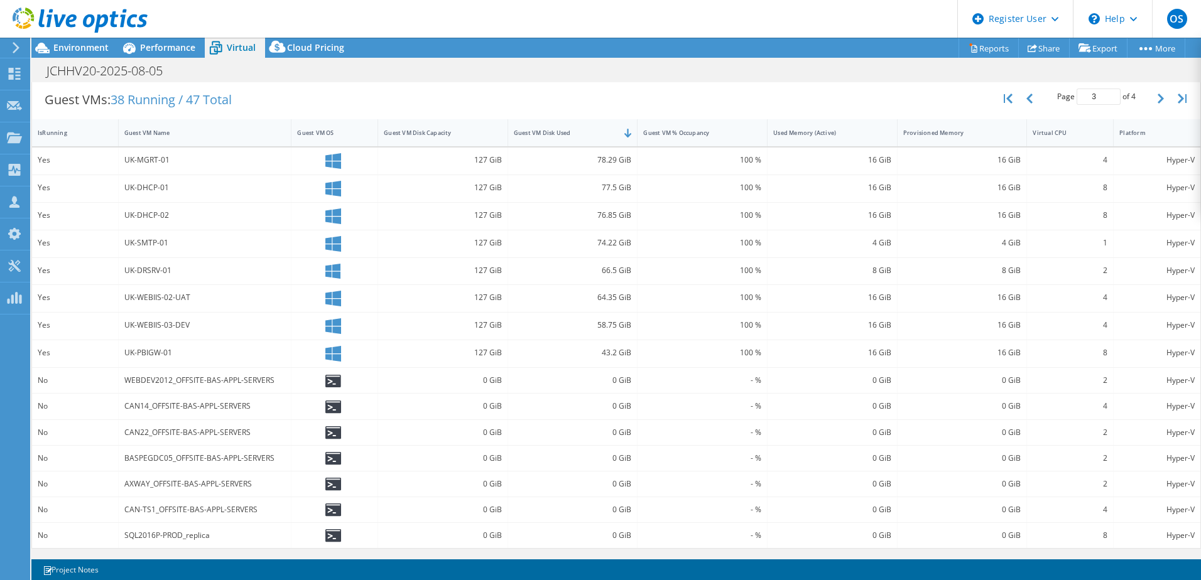
click at [1026, 99] on icon "button" at bounding box center [1029, 99] width 6 height 10
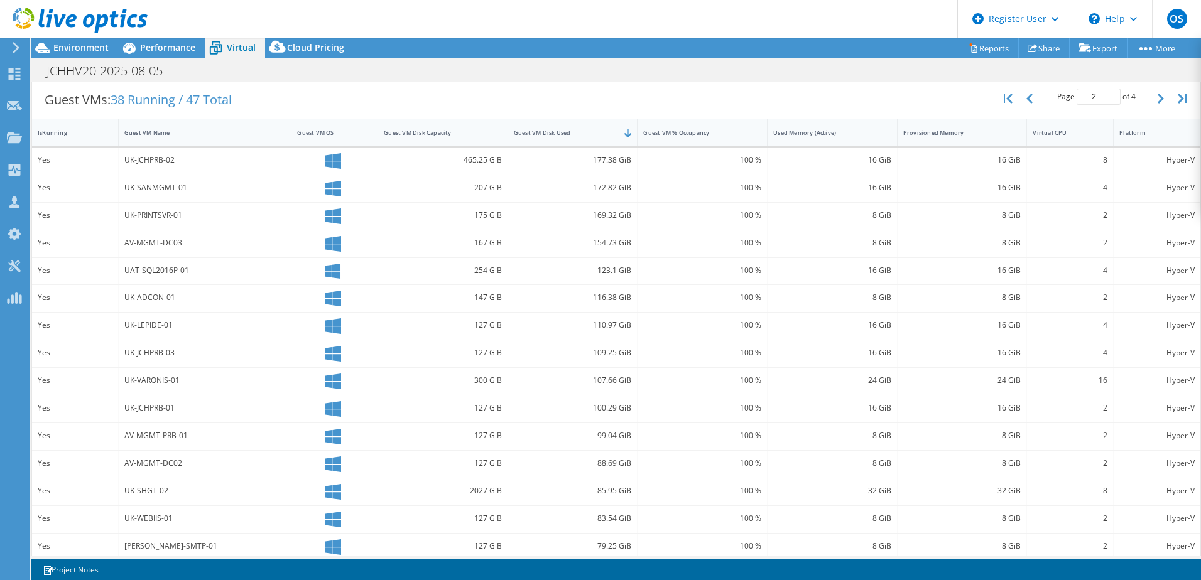
click at [1026, 99] on icon "button" at bounding box center [1029, 99] width 6 height 10
type input "1"
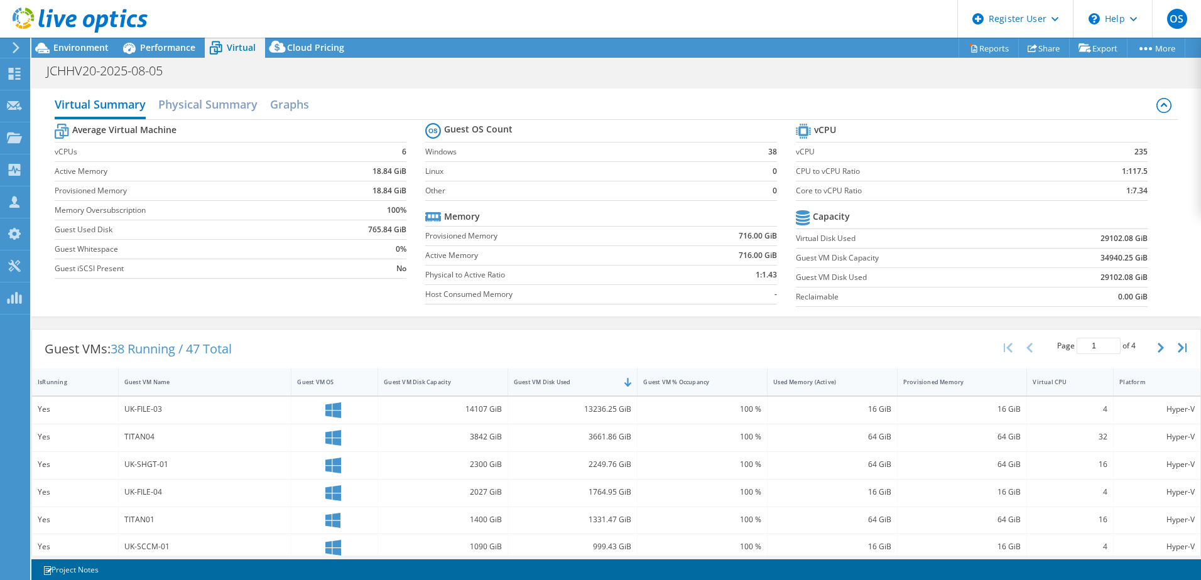
click at [90, 50] on span "Environment" at bounding box center [80, 47] width 55 height 12
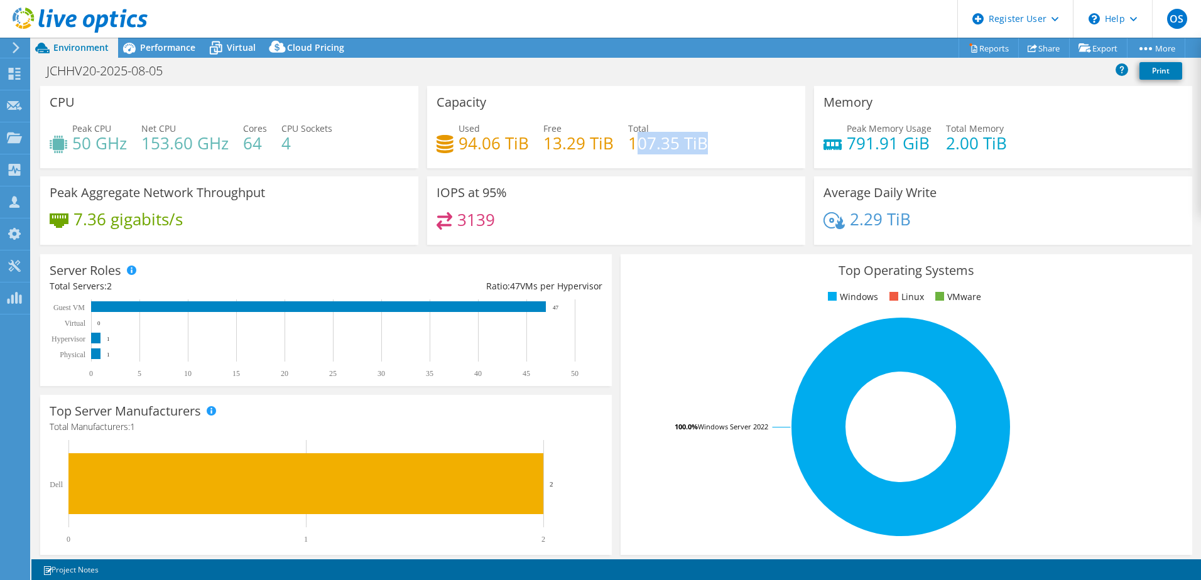
drag, startPoint x: 710, startPoint y: 142, endPoint x: 632, endPoint y: 144, distance: 77.9
click at [632, 144] on div "Used 94.06 TiB Free 13.29 TiB Total 107.35 TiB" at bounding box center [616, 142] width 359 height 41
drag, startPoint x: 632, startPoint y: 144, endPoint x: 711, endPoint y: 134, distance: 79.7
click at [711, 134] on div "Used 94.06 TiB Free 13.29 TiB Total 107.35 TiB" at bounding box center [616, 142] width 359 height 41
drag, startPoint x: 502, startPoint y: 144, endPoint x: 450, endPoint y: 145, distance: 51.5
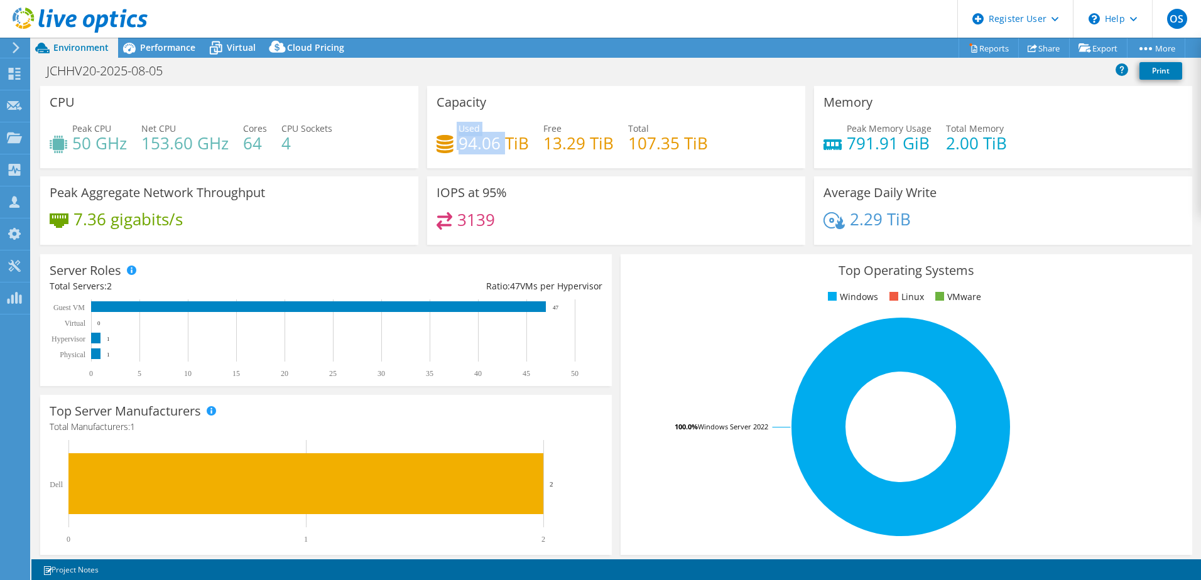
click at [450, 145] on div "Used 94.06 TiB" at bounding box center [483, 136] width 92 height 28
click at [162, 45] on span "Performance" at bounding box center [167, 47] width 55 height 12
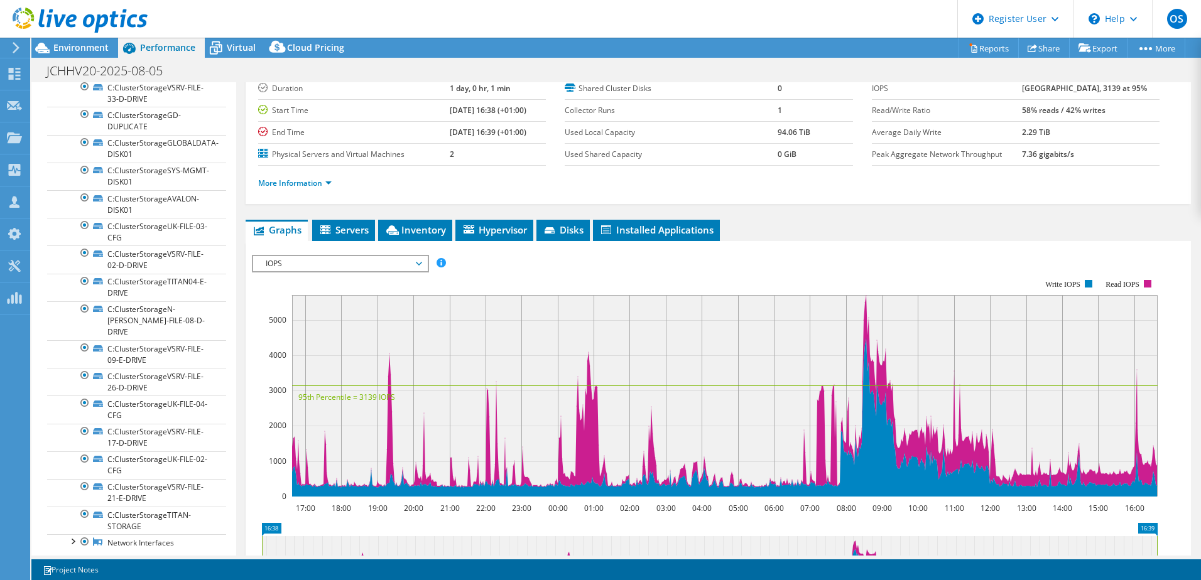
click at [250, 44] on span "Virtual" at bounding box center [241, 47] width 29 height 12
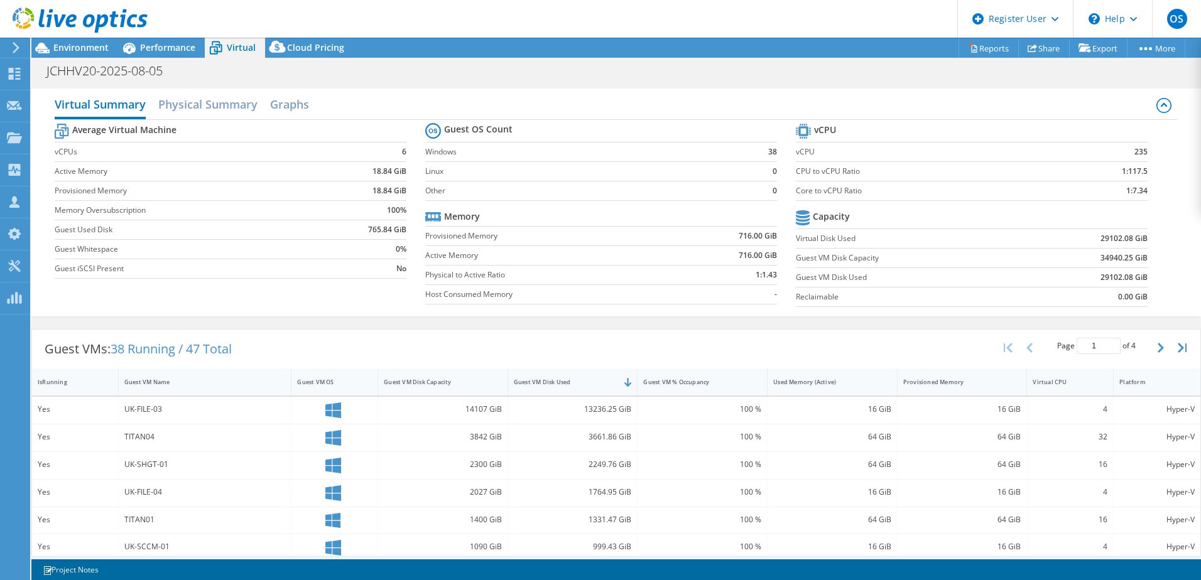
scroll to position [261, 0]
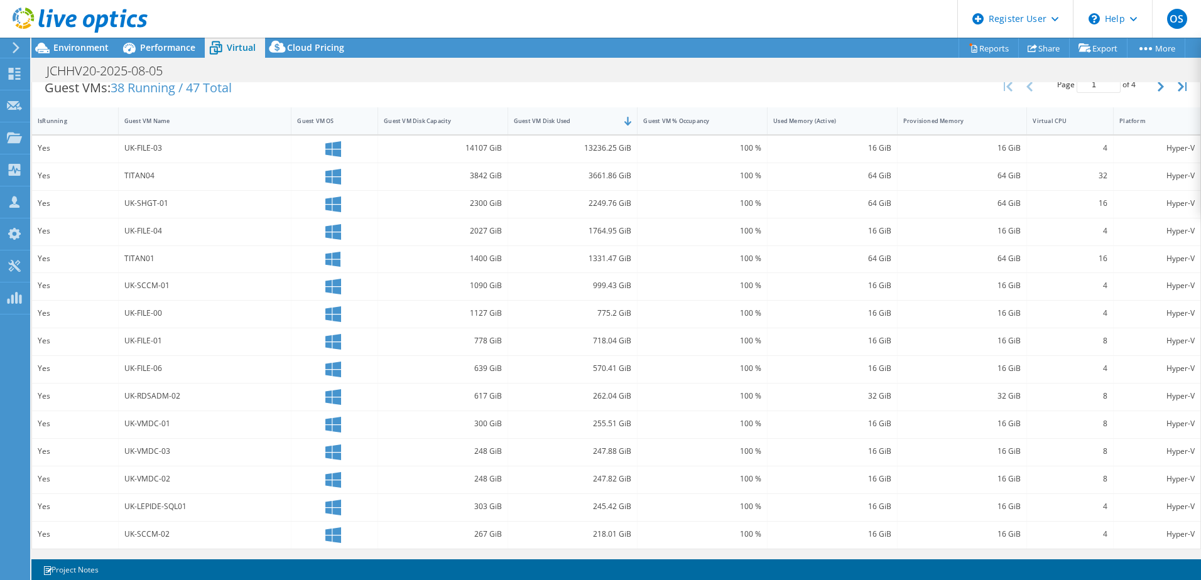
click at [197, 121] on div "Guest VM Name" at bounding box center [197, 121] width 146 height 8
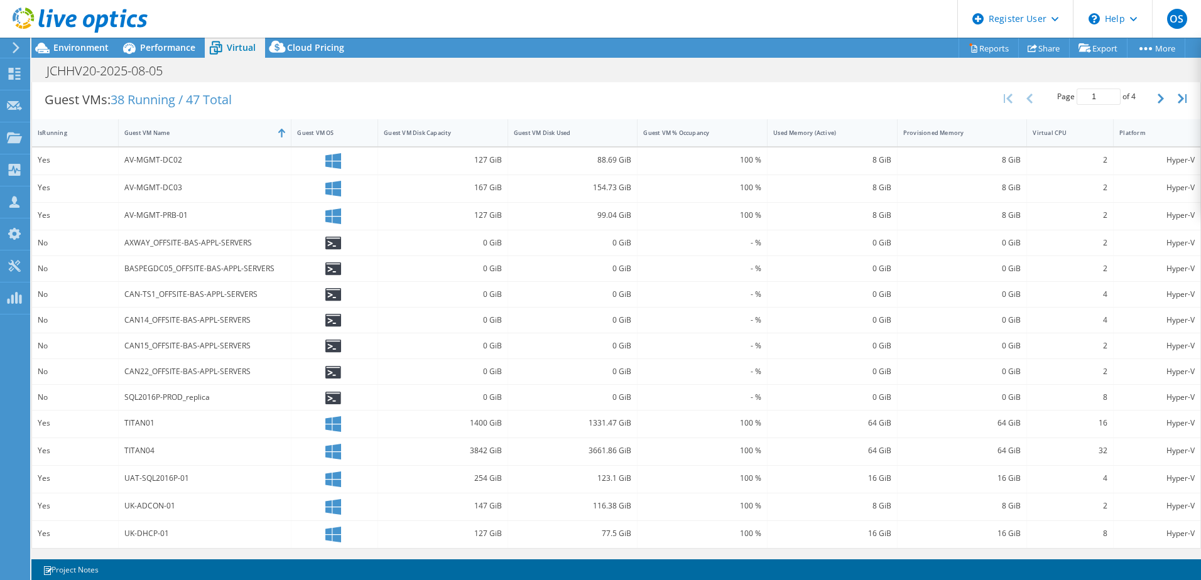
scroll to position [0, 0]
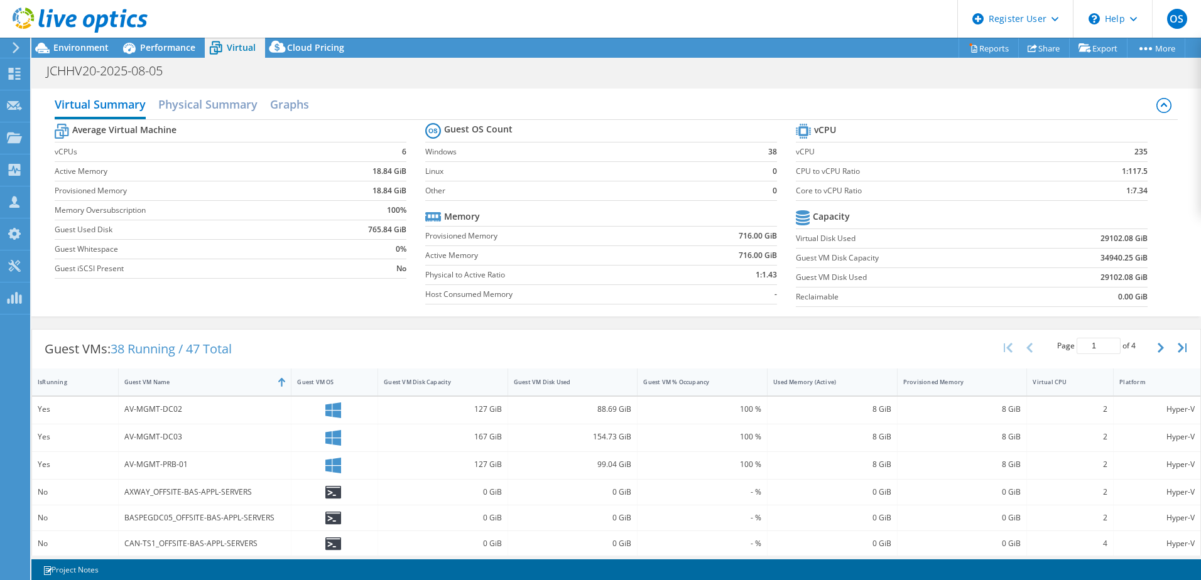
click at [68, 48] on span "Environment" at bounding box center [80, 47] width 55 height 12
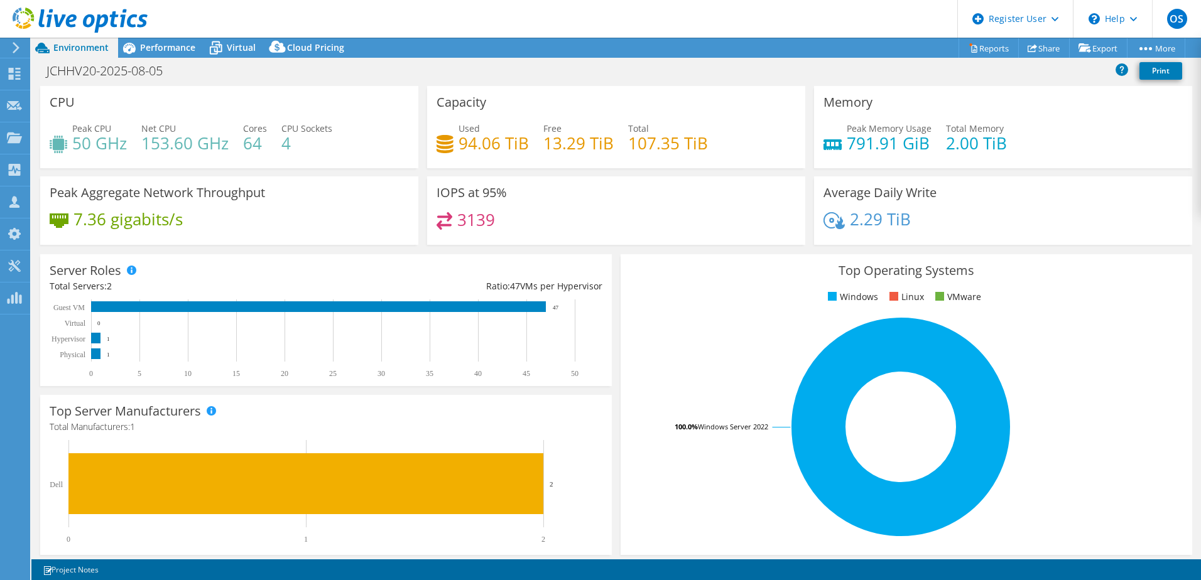
click at [169, 46] on span "Performance" at bounding box center [167, 47] width 55 height 12
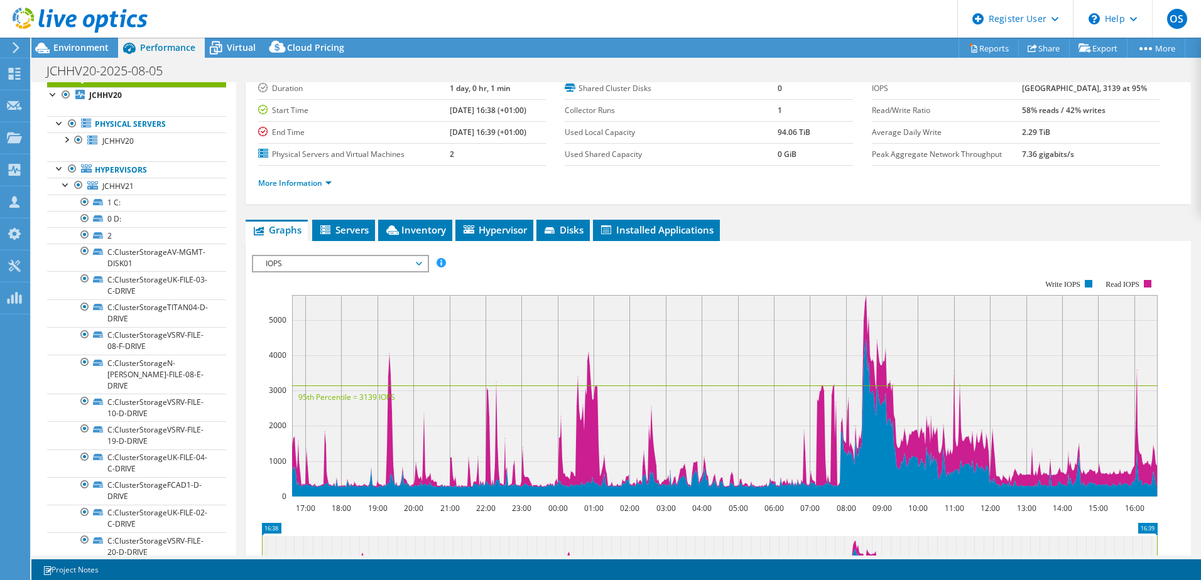
scroll to position [63, 0]
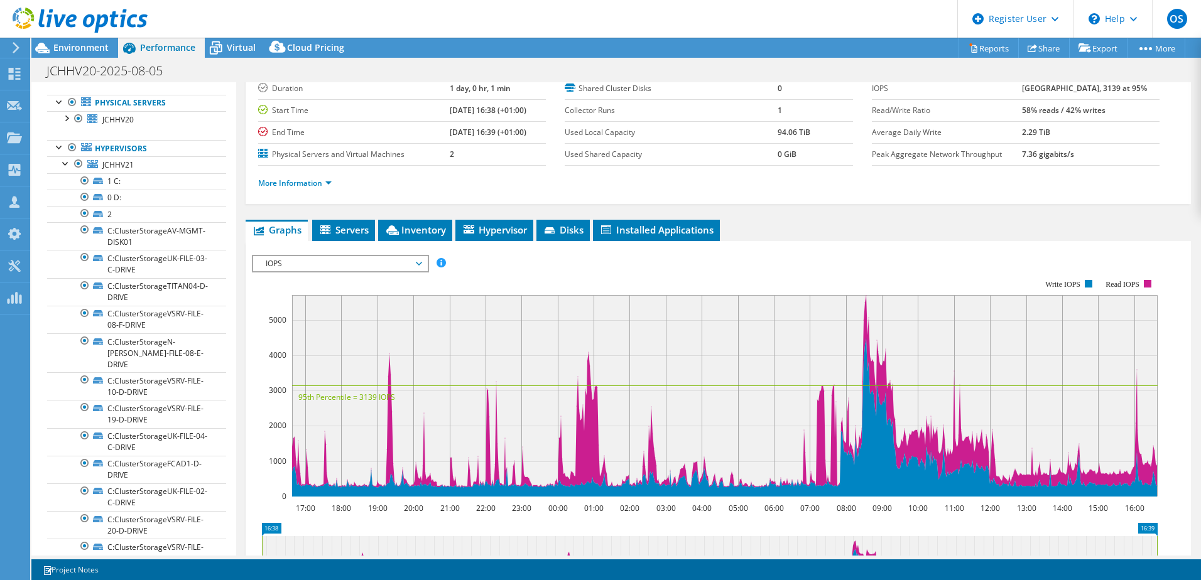
click at [63, 42] on span "Environment" at bounding box center [80, 47] width 55 height 12
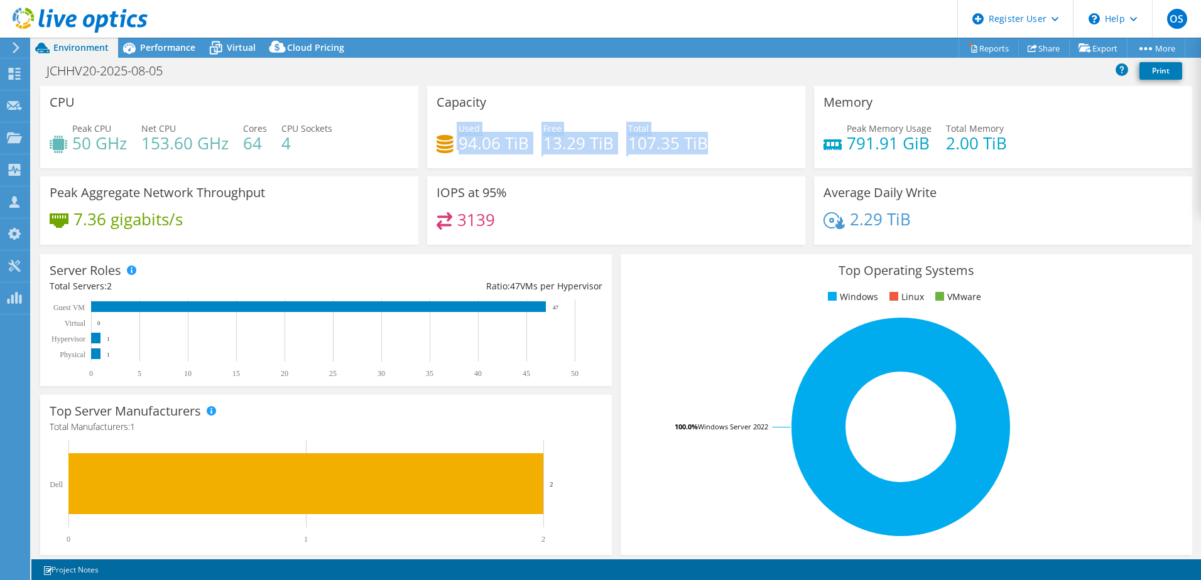
drag, startPoint x: 709, startPoint y: 137, endPoint x: 430, endPoint y: 150, distance: 279.2
click at [430, 150] on div "Capacity Used 94.06 TiB Free 13.29 TiB Total 107.35 TiB" at bounding box center [616, 127] width 378 height 82
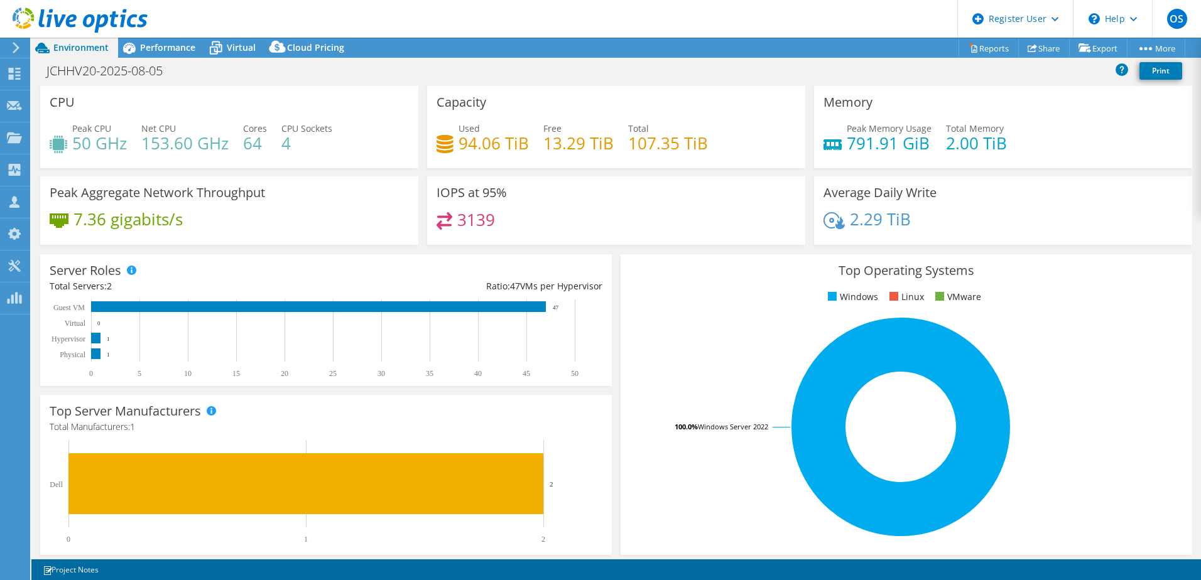
click at [632, 218] on div "3139" at bounding box center [616, 225] width 359 height 27
click at [168, 48] on span "Performance" at bounding box center [167, 47] width 55 height 12
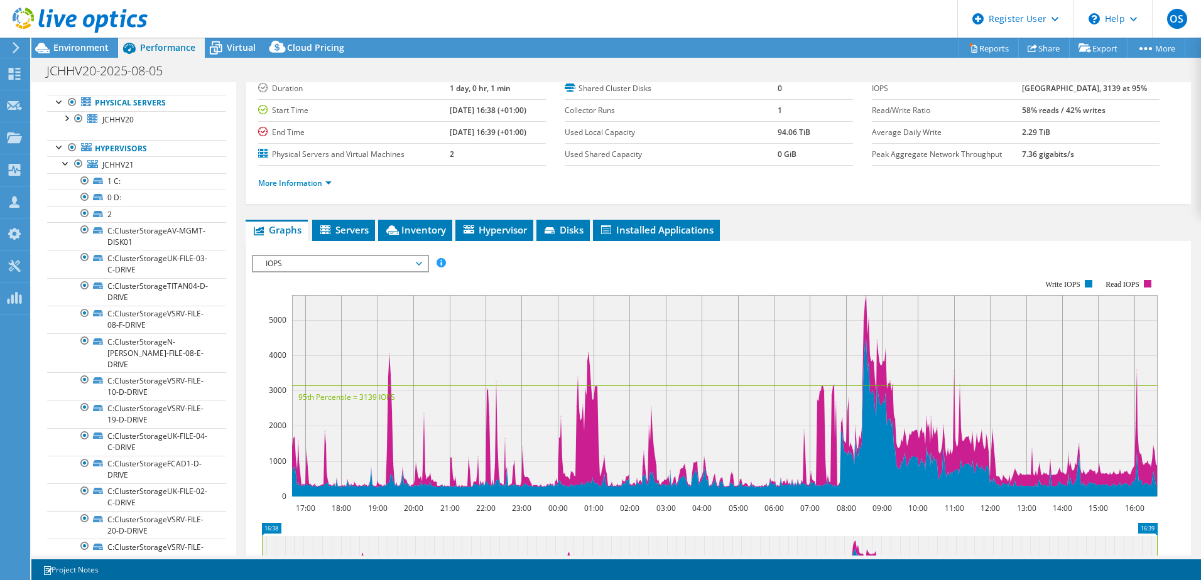
scroll to position [0, 0]
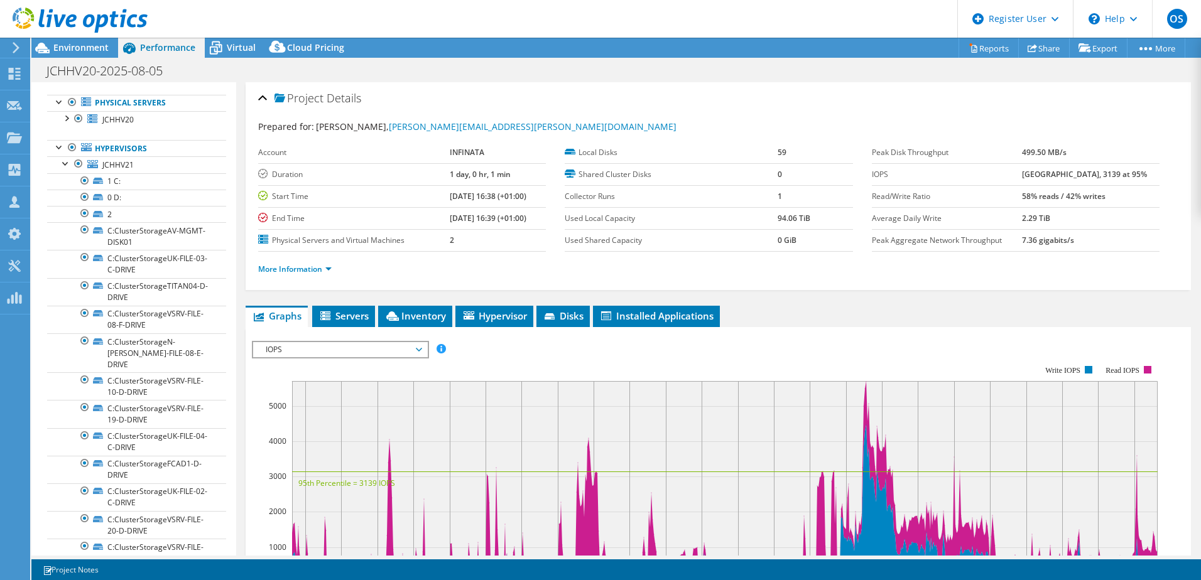
drag, startPoint x: 1052, startPoint y: 175, endPoint x: 1014, endPoint y: 177, distance: 37.7
click at [1014, 177] on tr "IOPS 5704 at Peak, 3139 at 95%" at bounding box center [1016, 174] width 288 height 22
drag, startPoint x: 1014, startPoint y: 177, endPoint x: 998, endPoint y: 168, distance: 18.3
click at [998, 168] on label "IOPS" at bounding box center [947, 174] width 150 height 13
click at [70, 48] on span "Environment" at bounding box center [80, 47] width 55 height 12
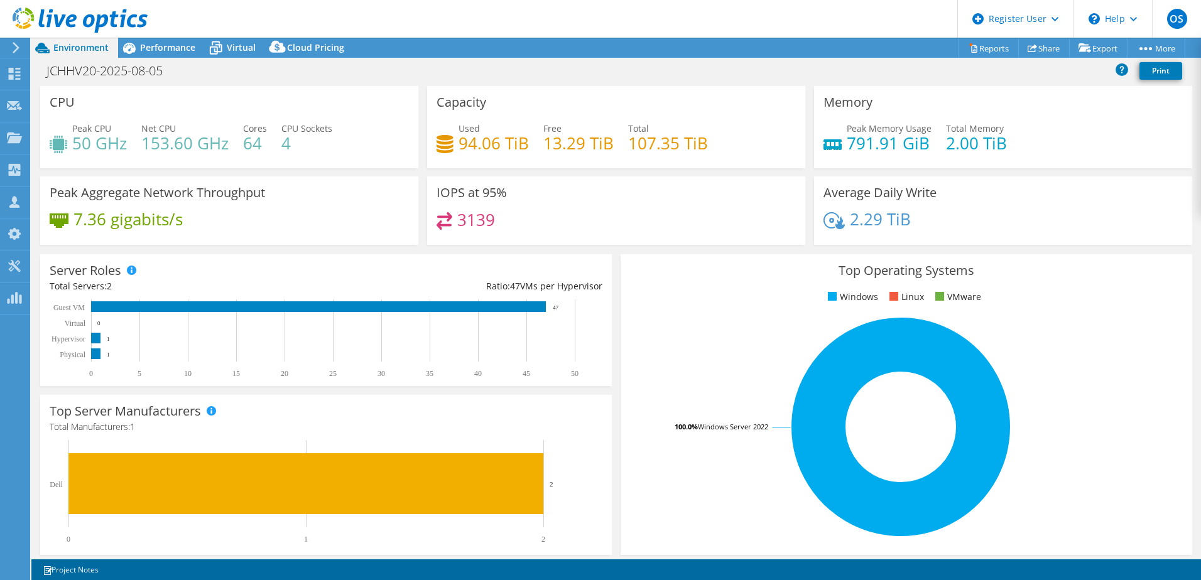
click at [705, 139] on div "Used 94.06 TiB Free 13.29 TiB Total 107.35 TiB" at bounding box center [616, 142] width 359 height 41
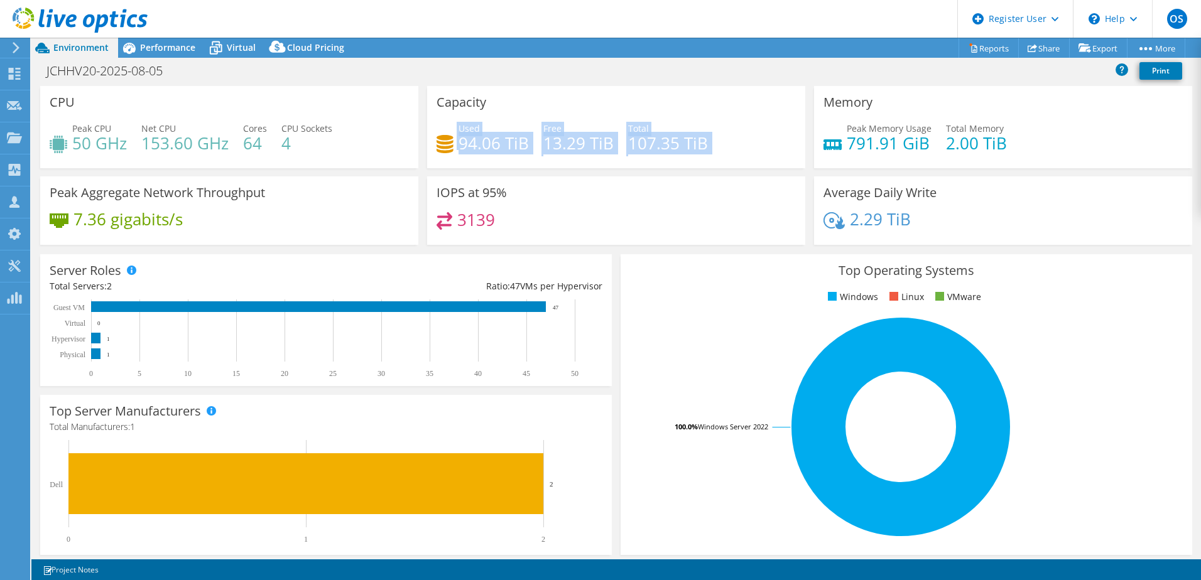
drag, startPoint x: 705, startPoint y: 139, endPoint x: 432, endPoint y: 147, distance: 273.4
click at [432, 147] on div "Capacity Used 94.06 TiB Free 13.29 TiB Total 107.35 TiB" at bounding box center [616, 127] width 378 height 82
click at [722, 135] on div "Used 94.06 TiB Free 13.29 TiB Total 107.35 TiB" at bounding box center [616, 142] width 359 height 41
click at [722, 131] on div "Used 94.06 TiB Free 13.29 TiB Total 107.35 TiB" at bounding box center [616, 142] width 359 height 41
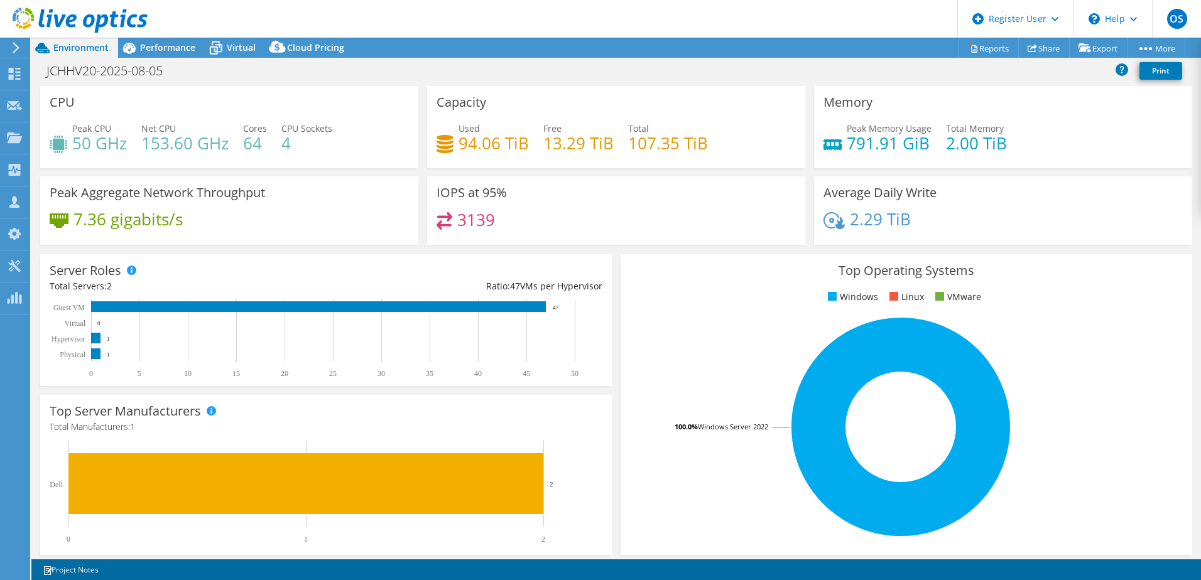
click at [527, 141] on div "Used 94.06 TiB Free 13.29 TiB Total 107.35 TiB" at bounding box center [616, 142] width 359 height 41
click at [526, 142] on div "Used 94.06 TiB Free 13.29 TiB Total 107.35 TiB" at bounding box center [616, 142] width 359 height 41
drag, startPoint x: 525, startPoint y: 142, endPoint x: 447, endPoint y: 156, distance: 78.6
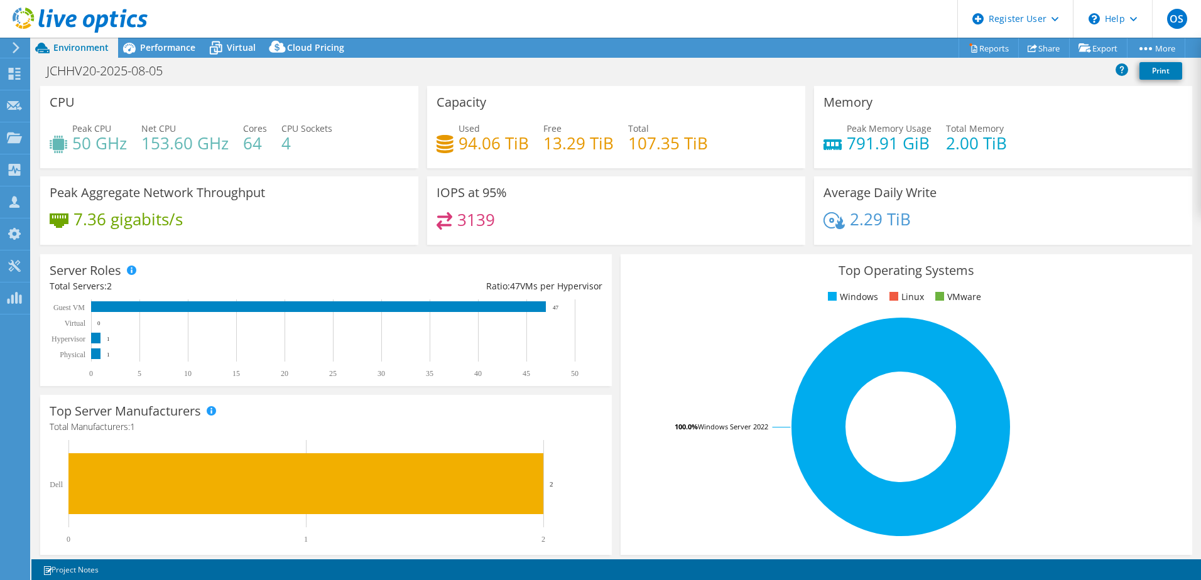
click at [447, 156] on div "Used 94.06 TiB Free 13.29 TiB Total 107.35 TiB" at bounding box center [616, 142] width 359 height 41
click at [162, 41] on div "Performance" at bounding box center [161, 48] width 87 height 20
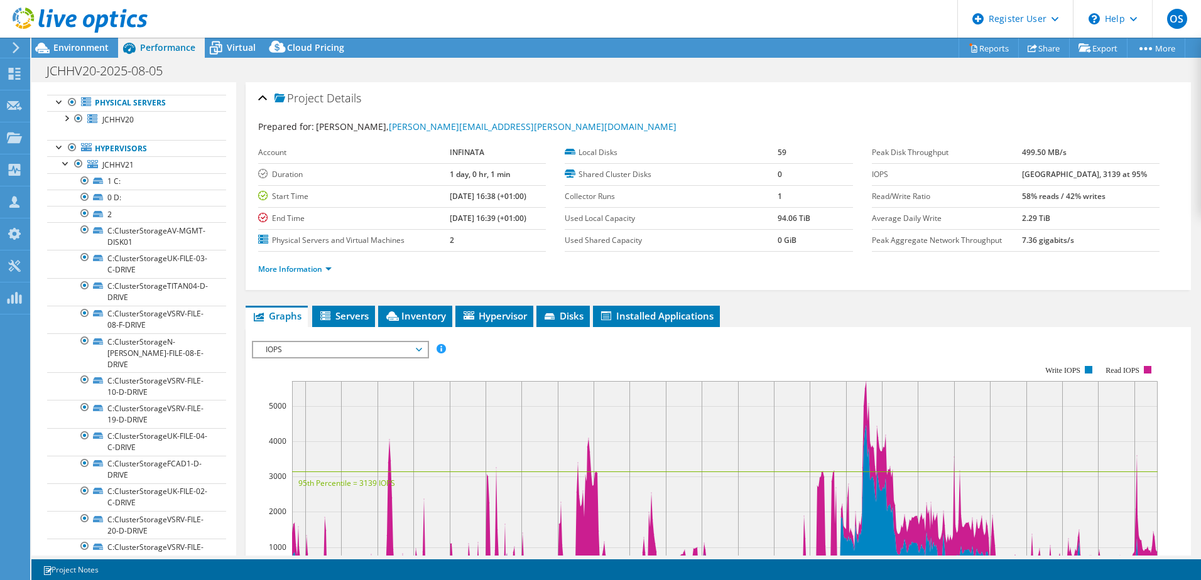
click at [501, 320] on span "Hypervisor" at bounding box center [494, 316] width 65 height 13
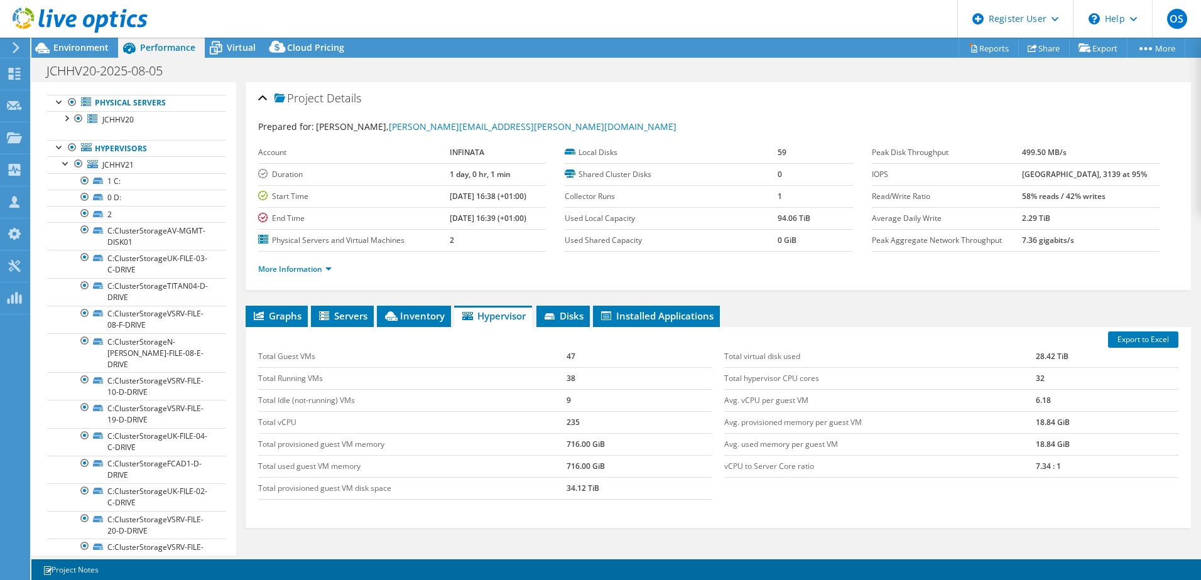
drag, startPoint x: 1025, startPoint y: 173, endPoint x: 1141, endPoint y: 177, distance: 116.3
click at [1141, 177] on tr "IOPS 5704 at Peak, 3139 at 95%" at bounding box center [1016, 174] width 288 height 22
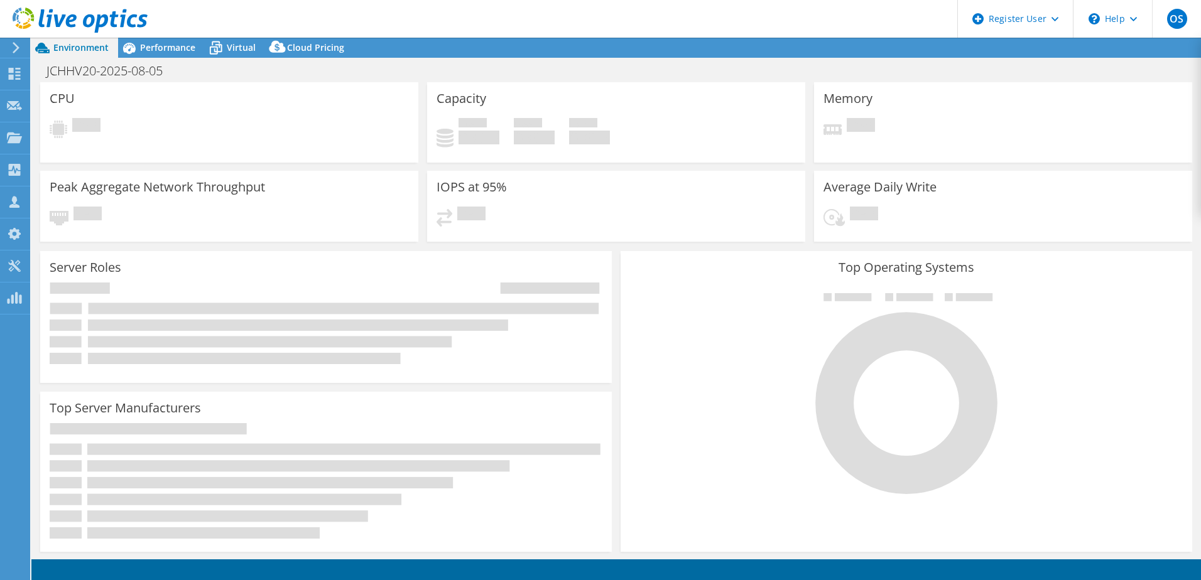
select select
select select "USD"
select select "EULondon"
select select "GBP"
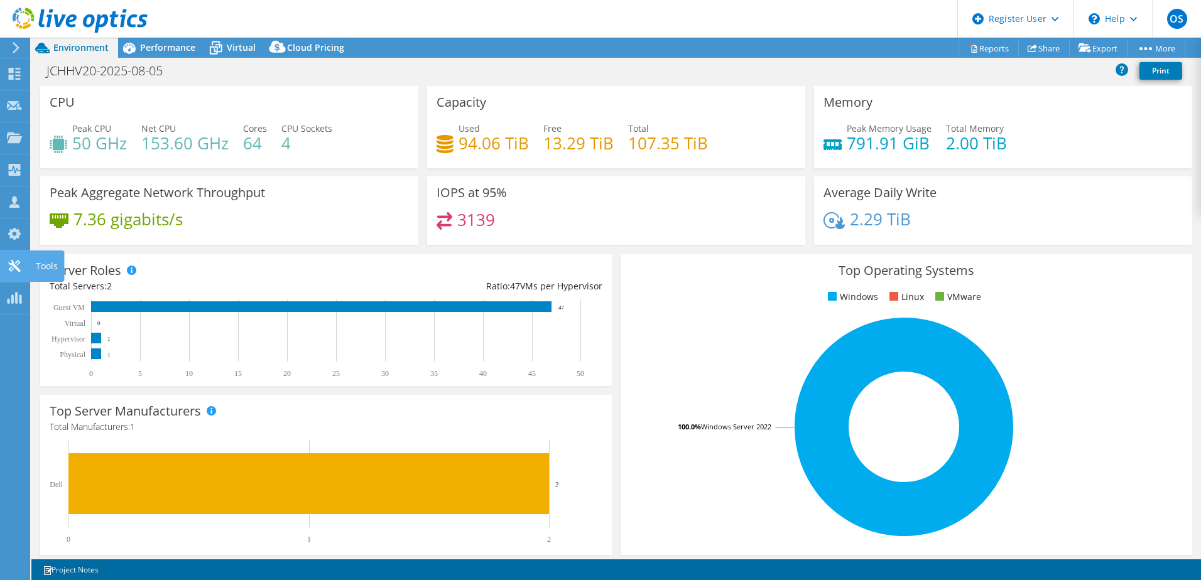
click at [44, 264] on div "Tools" at bounding box center [47, 266] width 35 height 31
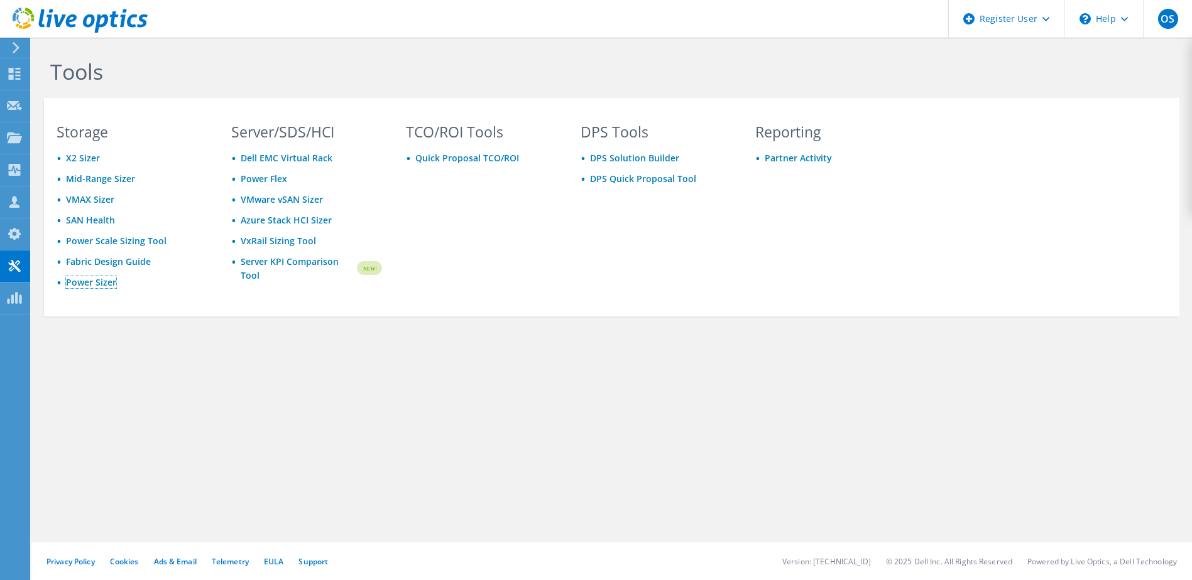
click at [89, 285] on link "Power Sizer" at bounding box center [91, 282] width 50 height 12
